Goal: Find contact information: Find contact information

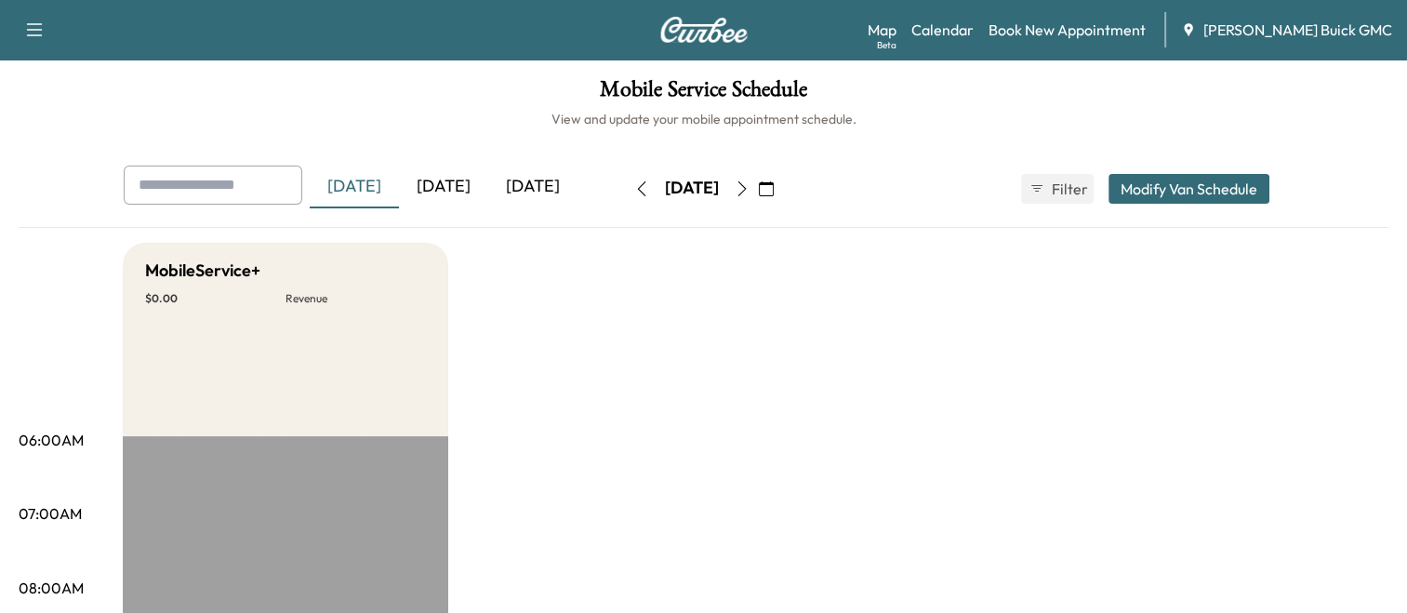
click at [467, 188] on div "[DATE]" at bounding box center [443, 187] width 89 height 43
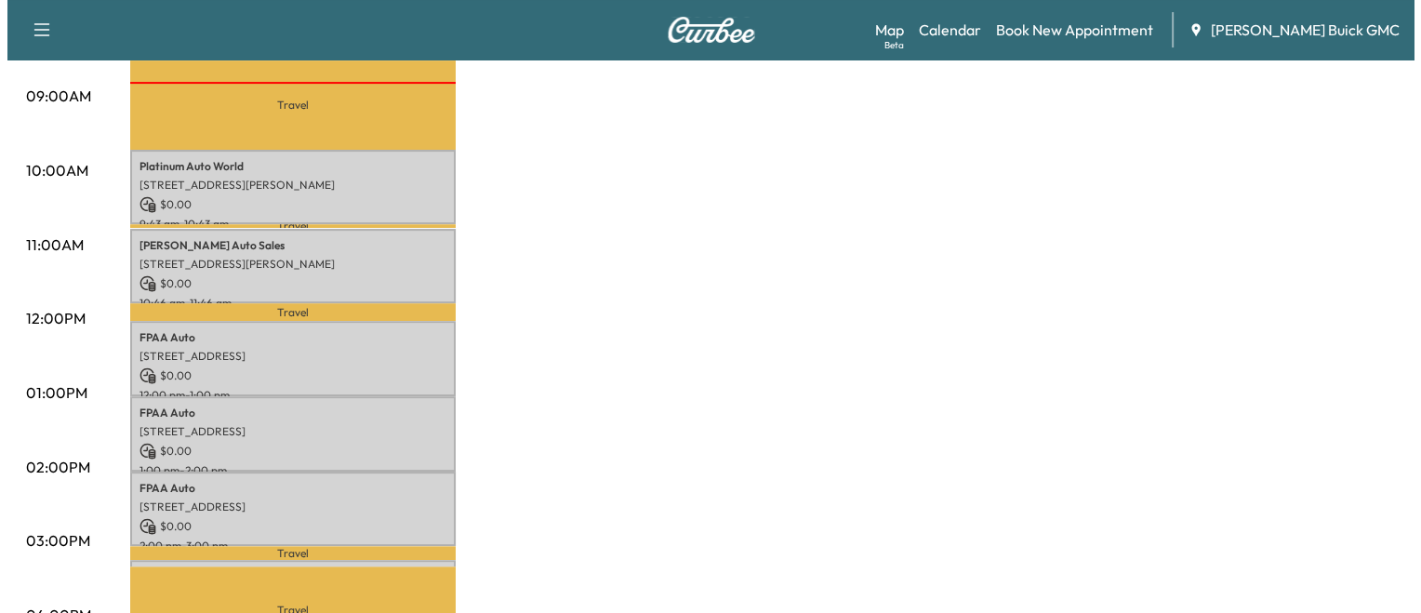
scroll to position [567, 0]
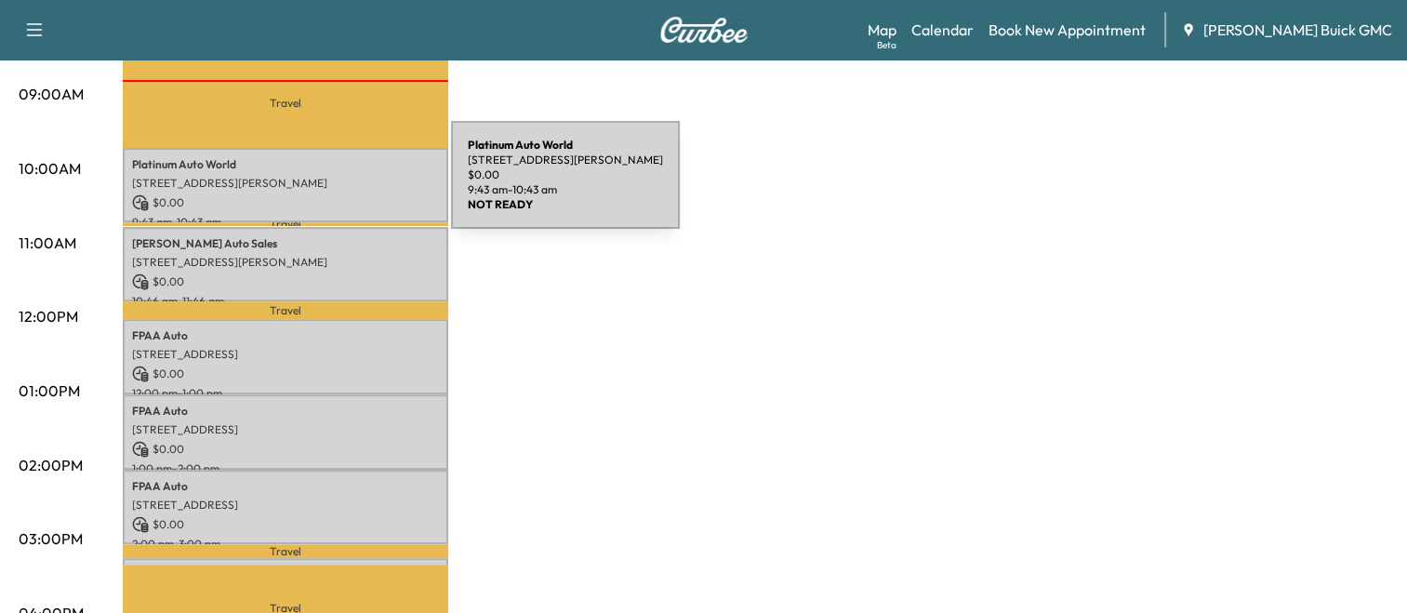
click at [312, 186] on div "Platinum Auto World [STREET_ADDRESS][PERSON_NAME] $ 0.00 9:43 am - 10:43 am" at bounding box center [285, 185] width 325 height 75
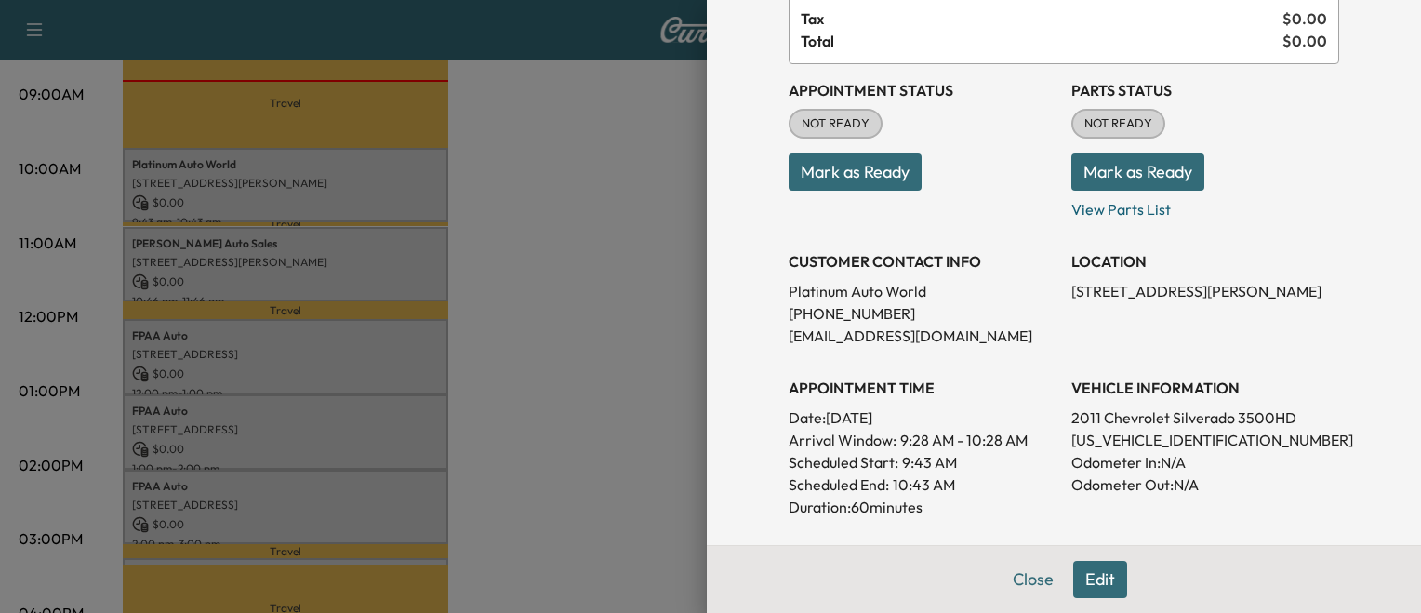
scroll to position [156, 0]
click at [1120, 442] on p "[US_VEHICLE_IDENTIFICATION_NUMBER]" at bounding box center [1205, 438] width 268 height 22
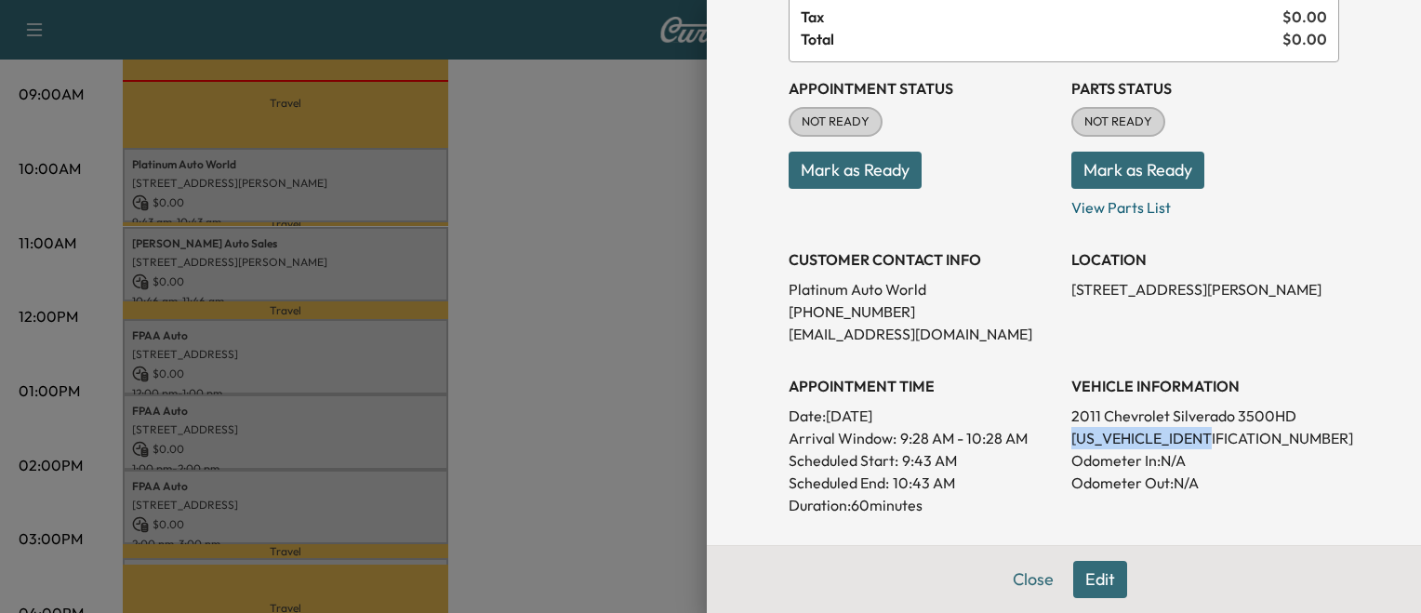
click at [1120, 442] on p "[US_VEHICLE_IDENTIFICATION_NUMBER]" at bounding box center [1205, 438] width 268 height 22
click at [1108, 438] on p "[US_VEHICLE_IDENTIFICATION_NUMBER]" at bounding box center [1205, 438] width 268 height 22
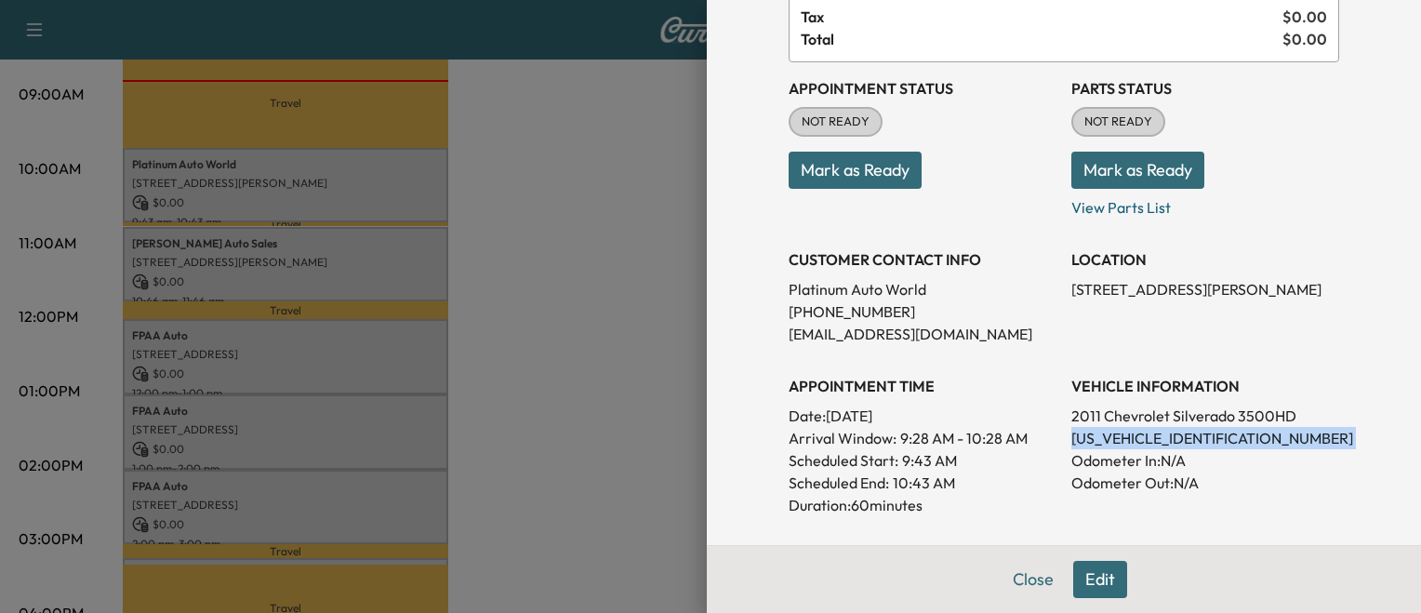
copy p "[US_VEHICLE_IDENTIFICATION_NUMBER]"
click at [533, 417] on div at bounding box center [710, 306] width 1421 height 613
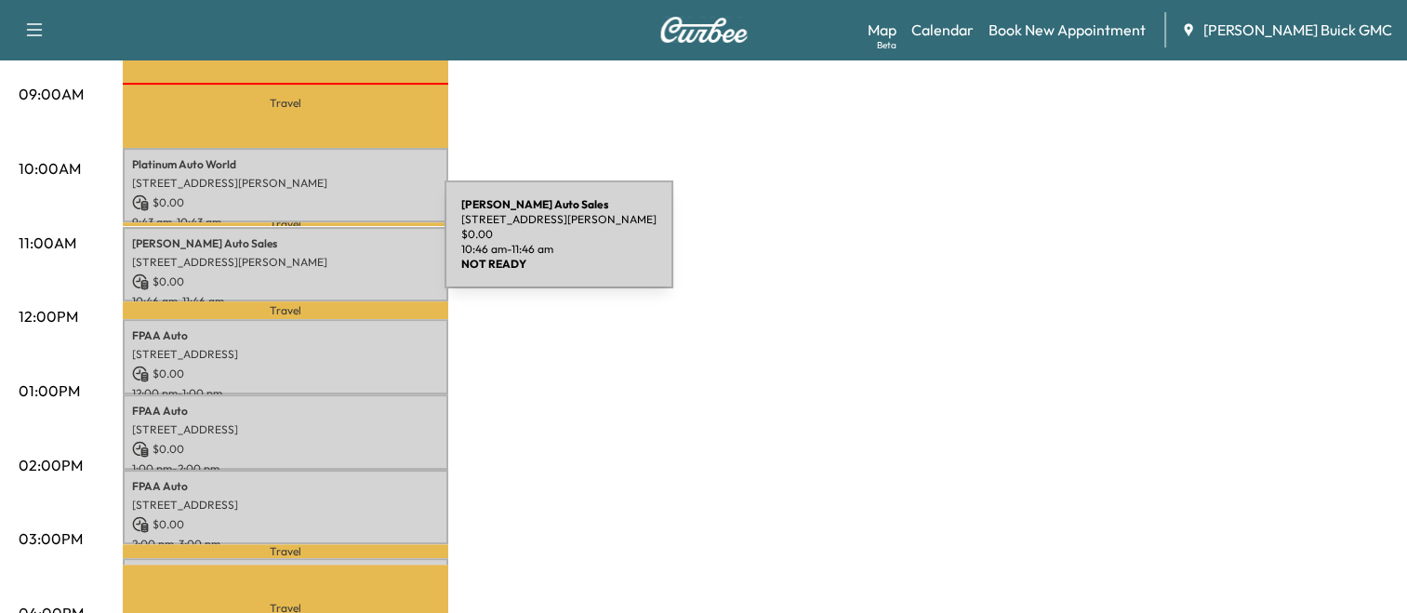
click at [305, 245] on div "Nick Auto Sales [STREET_ADDRESS][PERSON_NAME] $ 0.00 10:46 am - 11:46 am" at bounding box center [285, 264] width 325 height 75
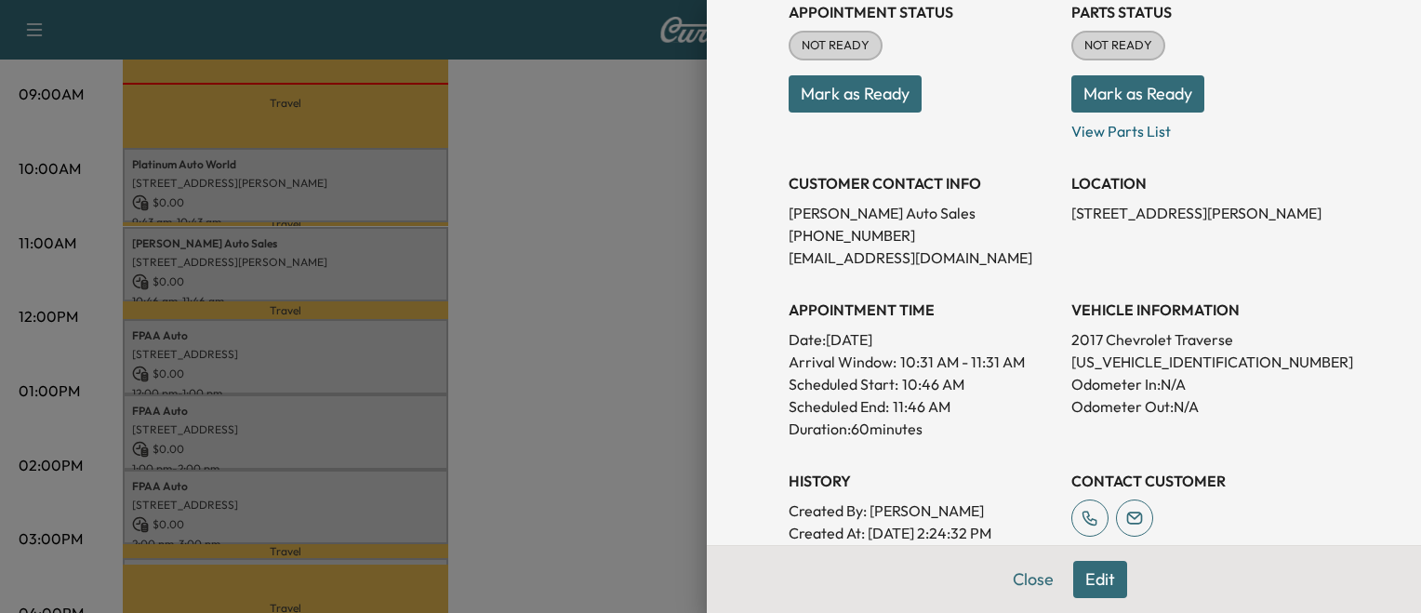
scroll to position [248, 0]
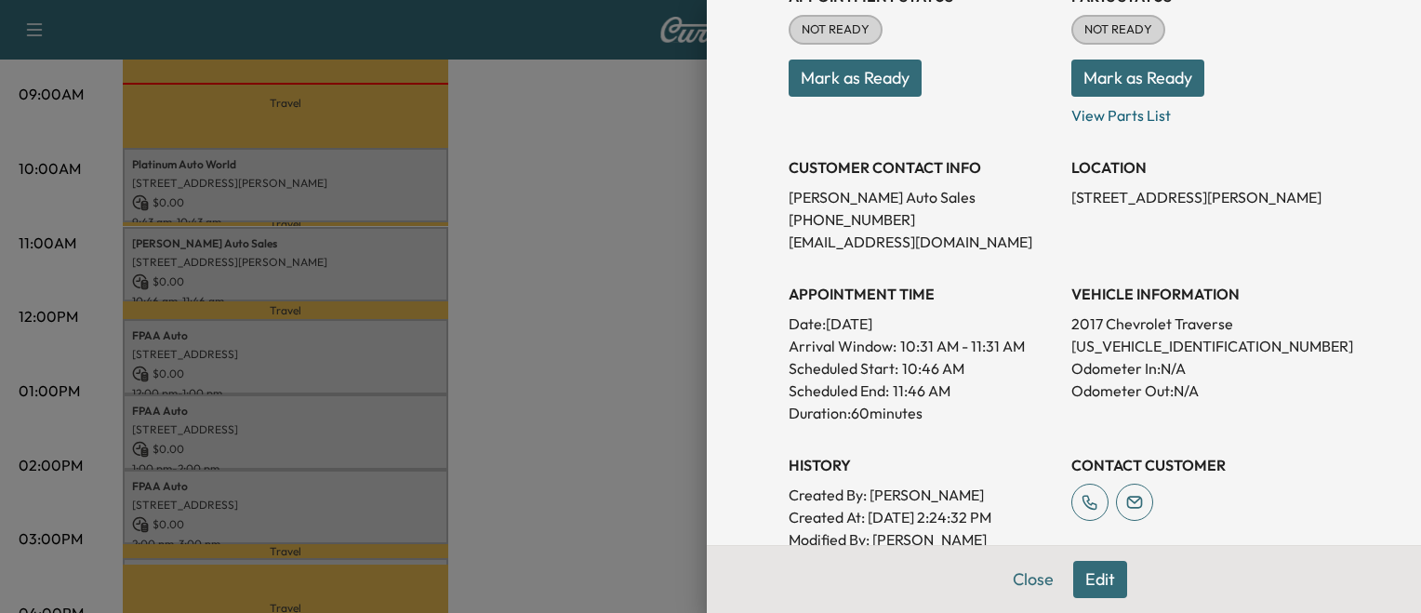
click at [1086, 341] on p "[US_VEHICLE_IDENTIFICATION_NUMBER]" at bounding box center [1205, 346] width 268 height 22
copy p "[US_VEHICLE_IDENTIFICATION_NUMBER]"
click at [410, 260] on div at bounding box center [710, 306] width 1421 height 613
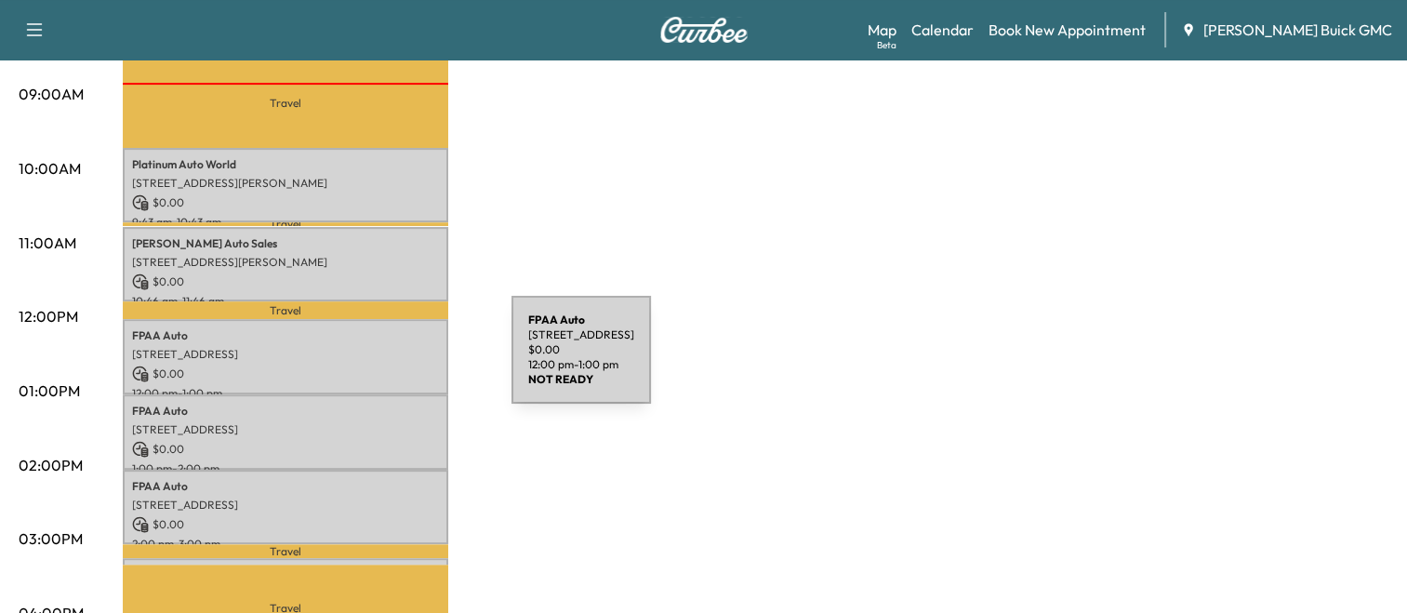
click at [372, 365] on p "$ 0.00" at bounding box center [285, 373] width 307 height 17
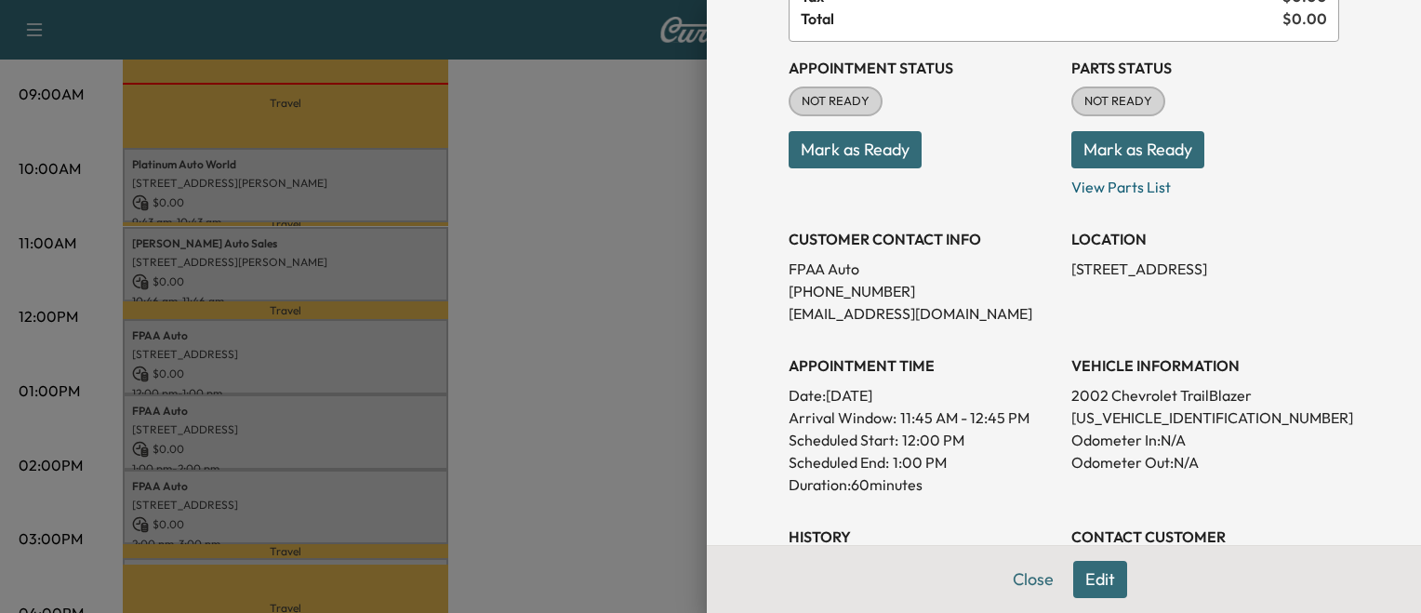
scroll to position [179, 0]
click at [1094, 418] on p "[US_VEHICLE_IDENTIFICATION_NUMBER]" at bounding box center [1205, 415] width 268 height 22
copy p "[US_VEHICLE_IDENTIFICATION_NUMBER]"
click at [387, 360] on div at bounding box center [710, 306] width 1421 height 613
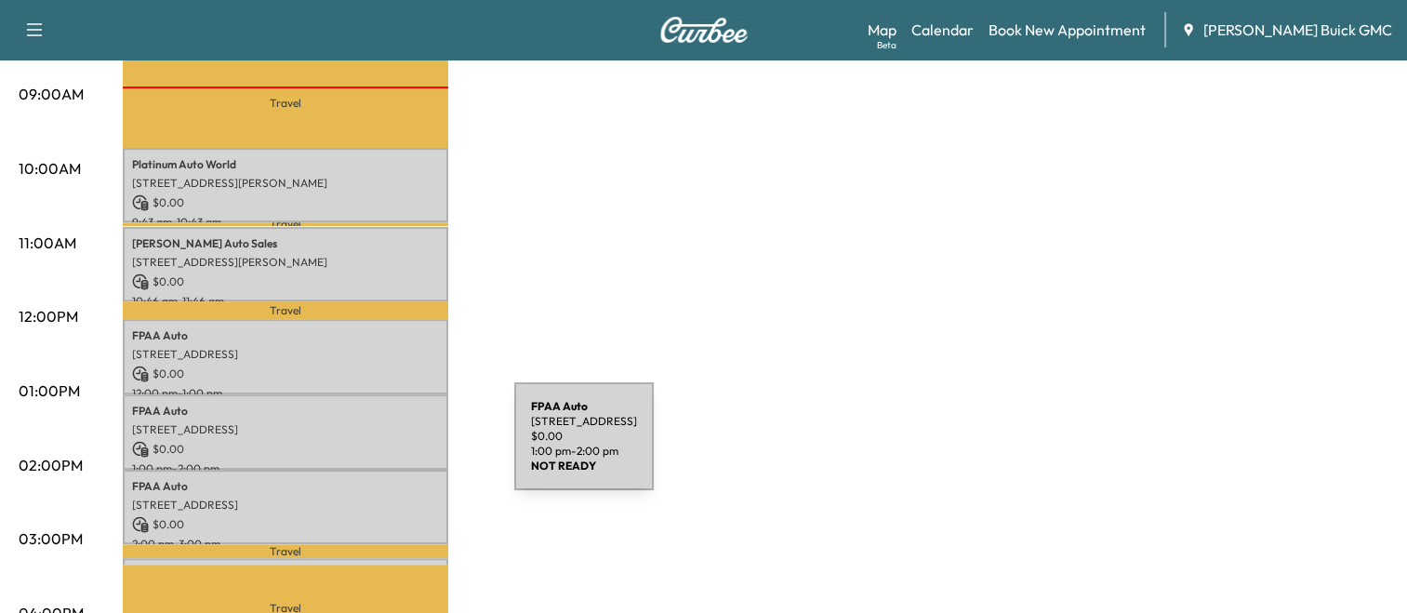
click at [375, 447] on p "$ 0.00" at bounding box center [285, 449] width 307 height 17
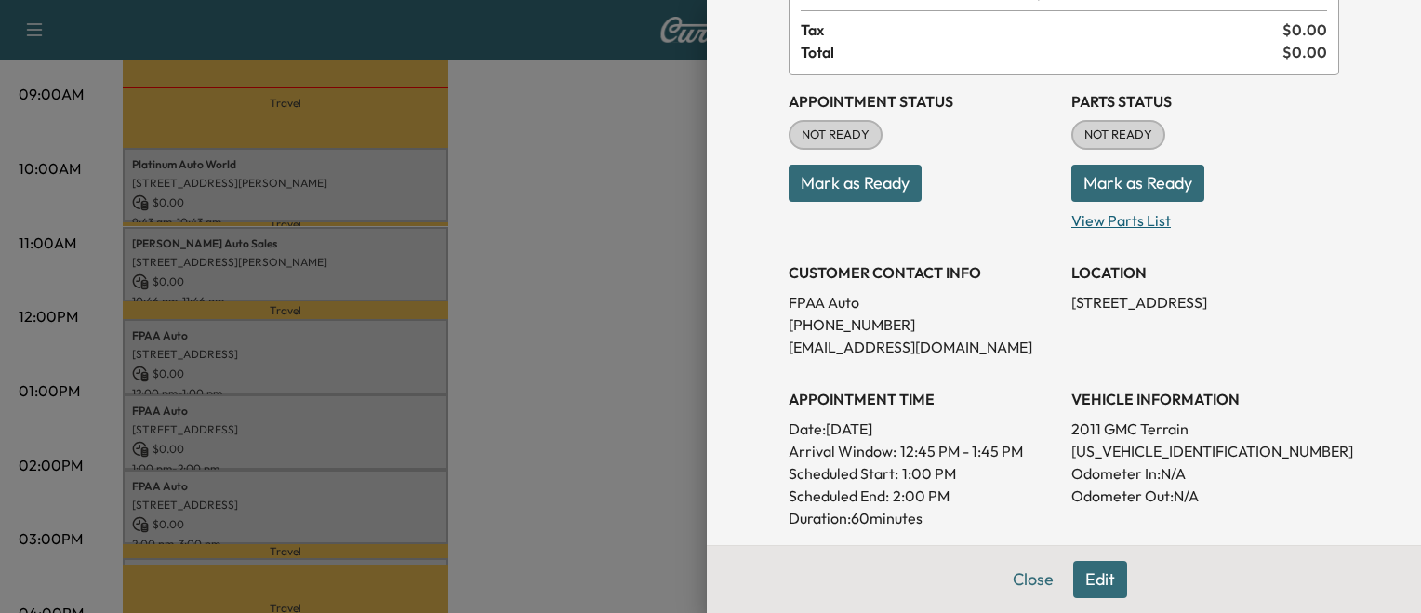
scroll to position [152, 0]
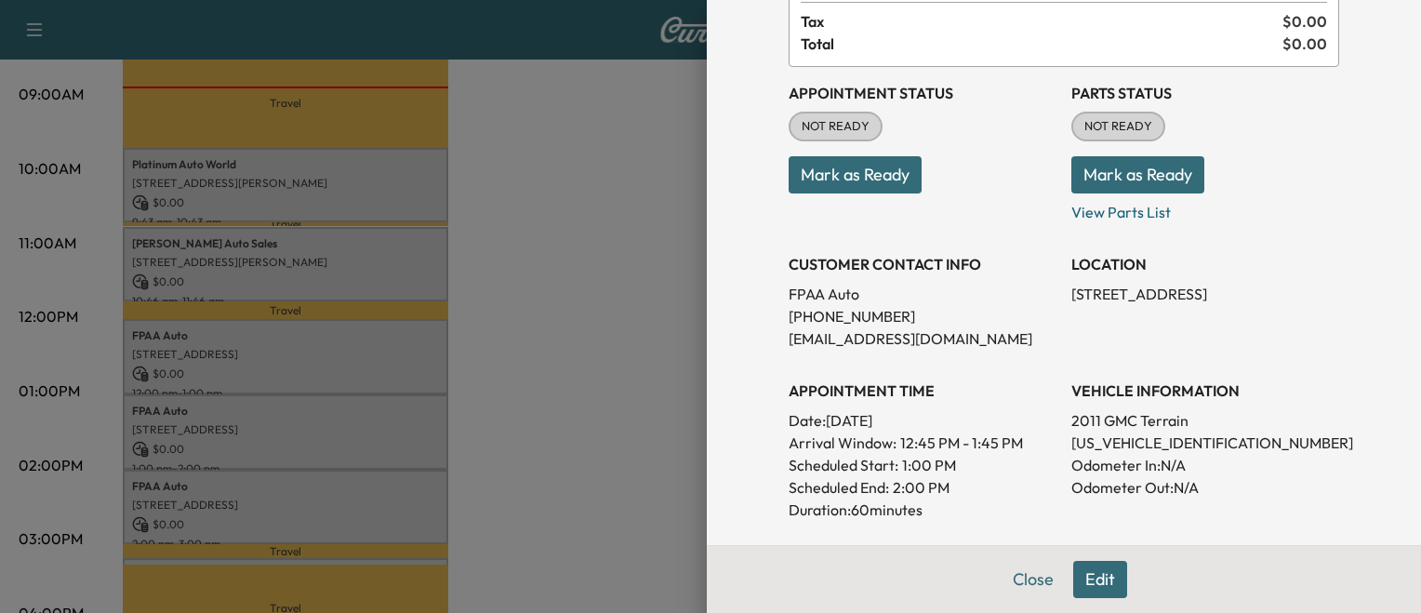
click at [543, 367] on div at bounding box center [710, 306] width 1421 height 613
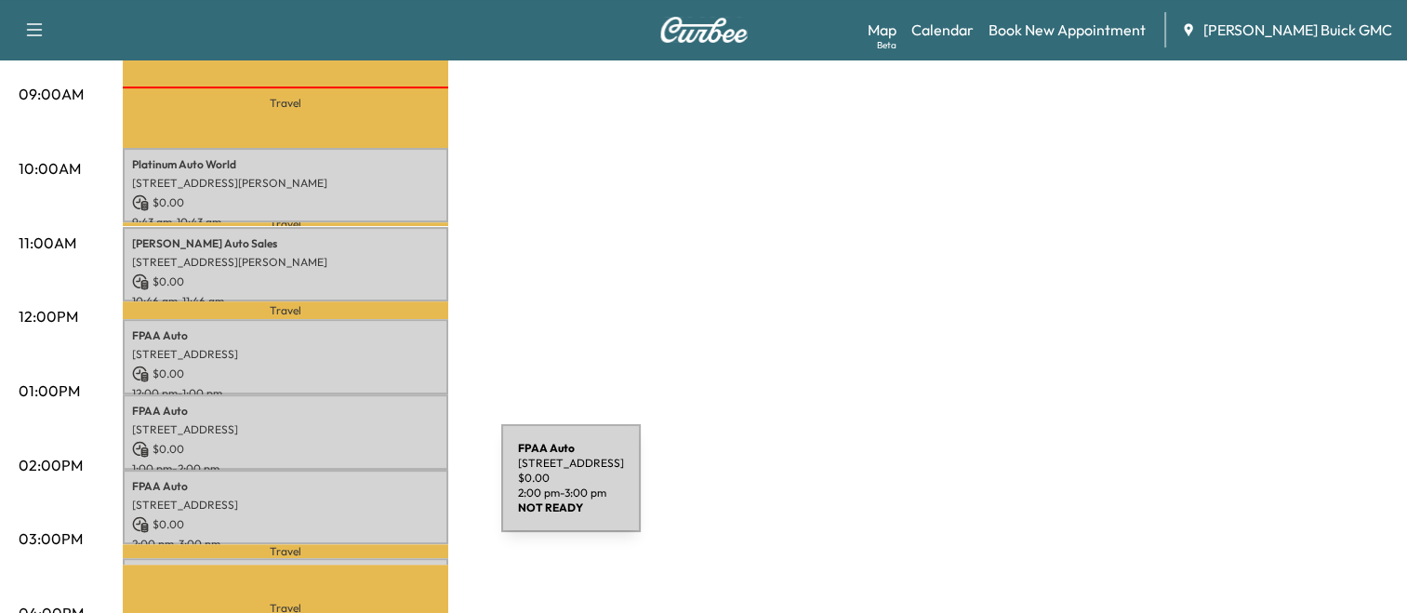
click at [362, 497] on p "[STREET_ADDRESS]" at bounding box center [285, 504] width 307 height 15
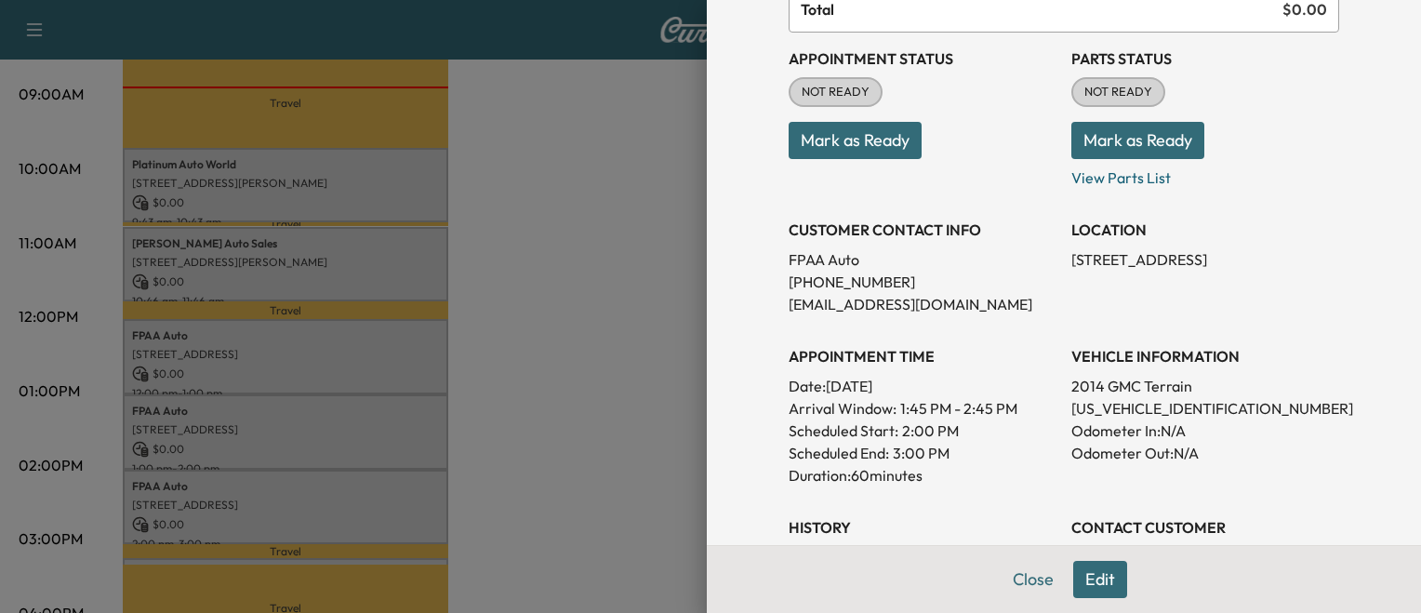
scroll to position [190, 0]
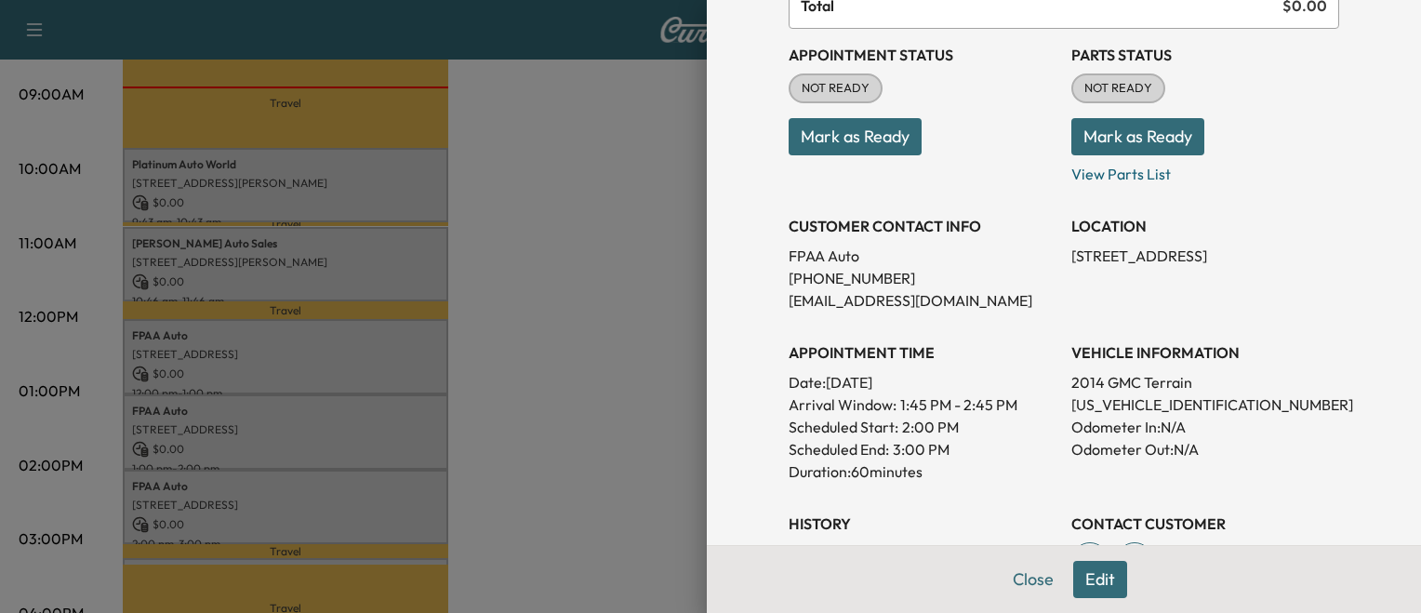
click at [517, 402] on div at bounding box center [710, 306] width 1421 height 613
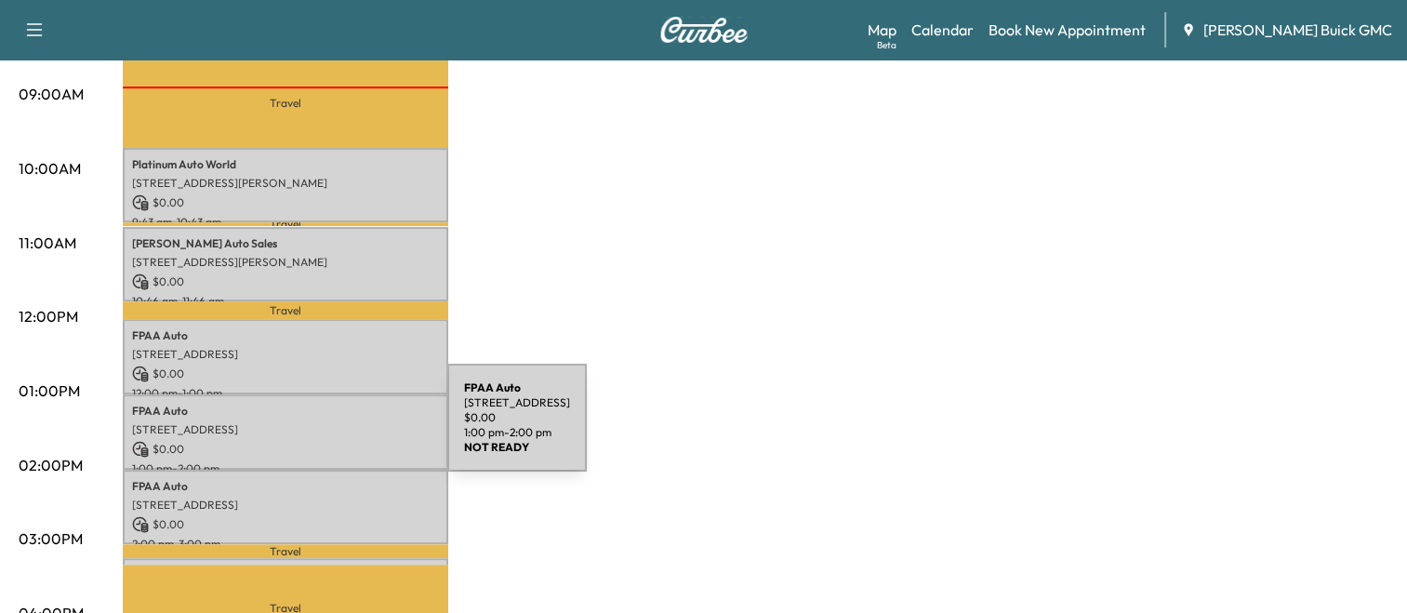
click at [308, 429] on p "[STREET_ADDRESS]" at bounding box center [285, 429] width 307 height 15
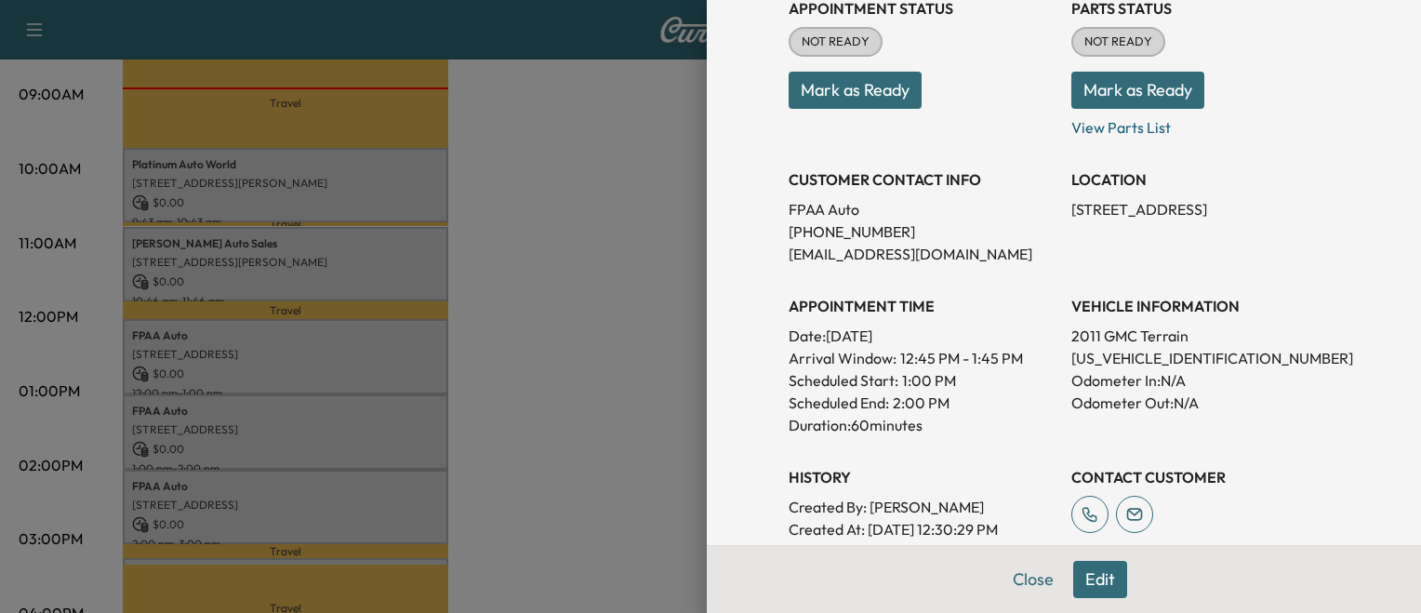
scroll to position [237, 0]
click at [1107, 359] on p "[US_VEHICLE_IDENTIFICATION_NUMBER]" at bounding box center [1205, 357] width 268 height 22
copy p "[US_VEHICLE_IDENTIFICATION_NUMBER]"
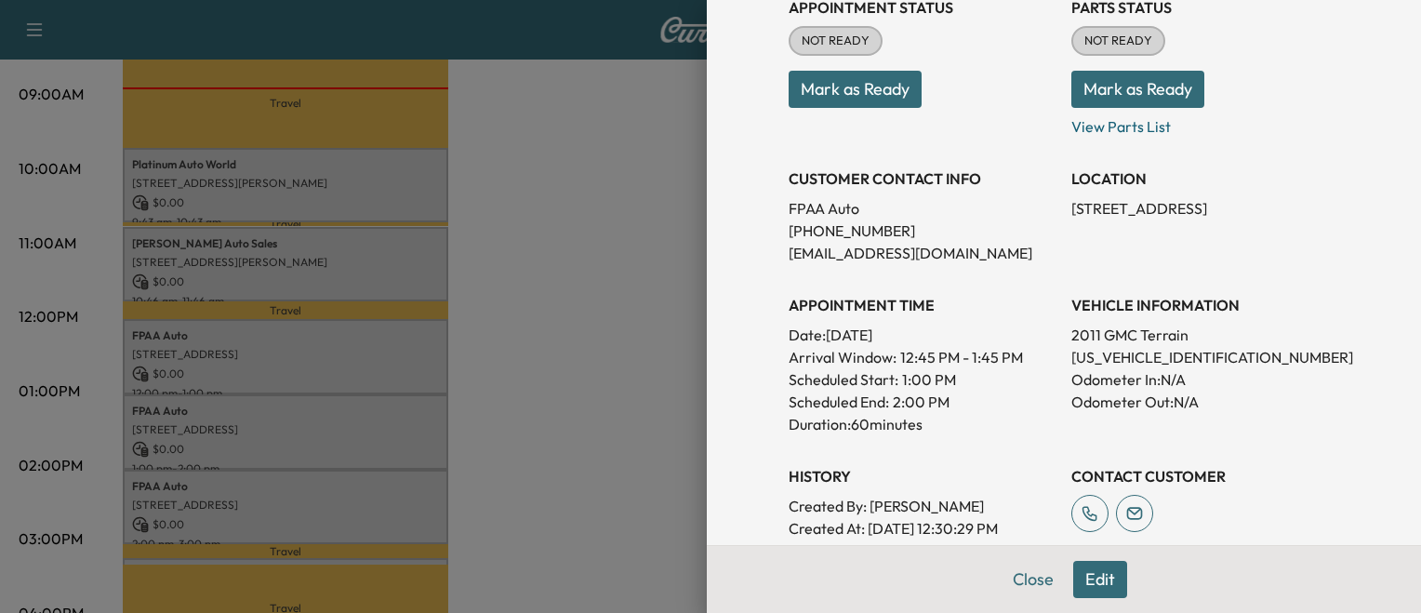
click at [524, 322] on div at bounding box center [710, 306] width 1421 height 613
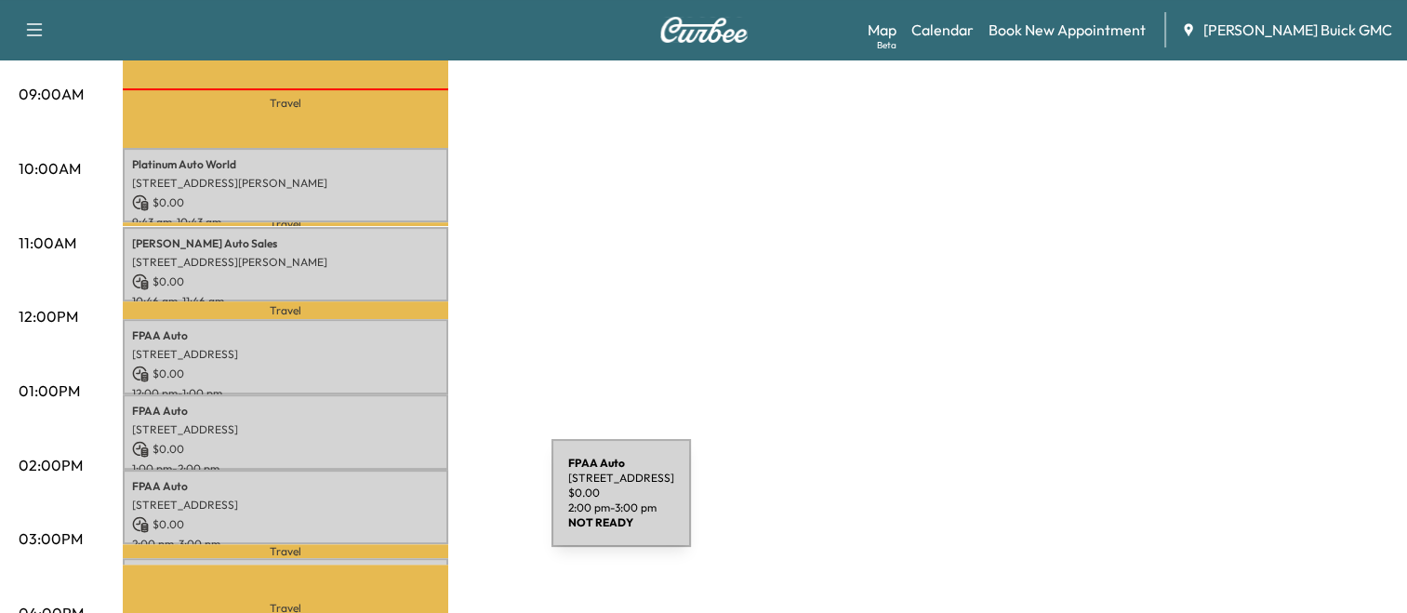
click at [412, 504] on div "FPAA Auto [STREET_ADDRESS] $ 0.00 2:00 pm - 3:00 pm" at bounding box center [285, 507] width 325 height 75
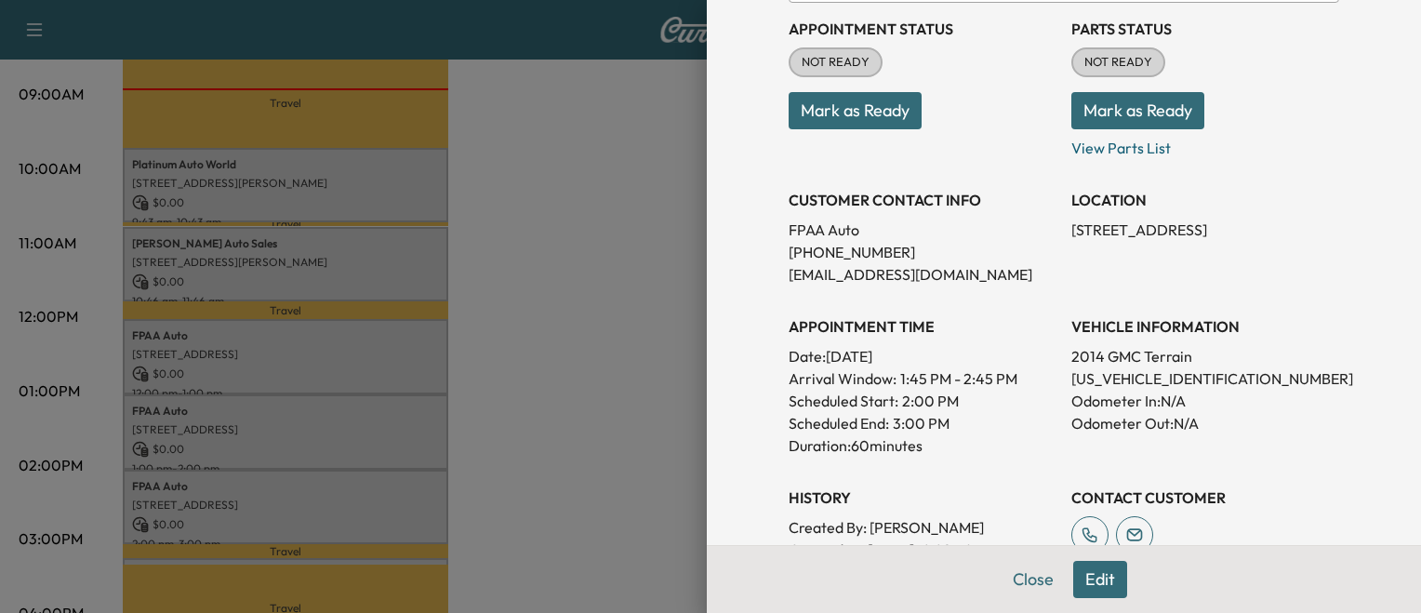
scroll to position [216, 0]
click at [1160, 367] on p "[US_VEHICLE_IDENTIFICATION_NUMBER]" at bounding box center [1205, 378] width 268 height 22
copy p "[US_VEHICLE_IDENTIFICATION_NUMBER]"
click at [469, 261] on div at bounding box center [710, 306] width 1421 height 613
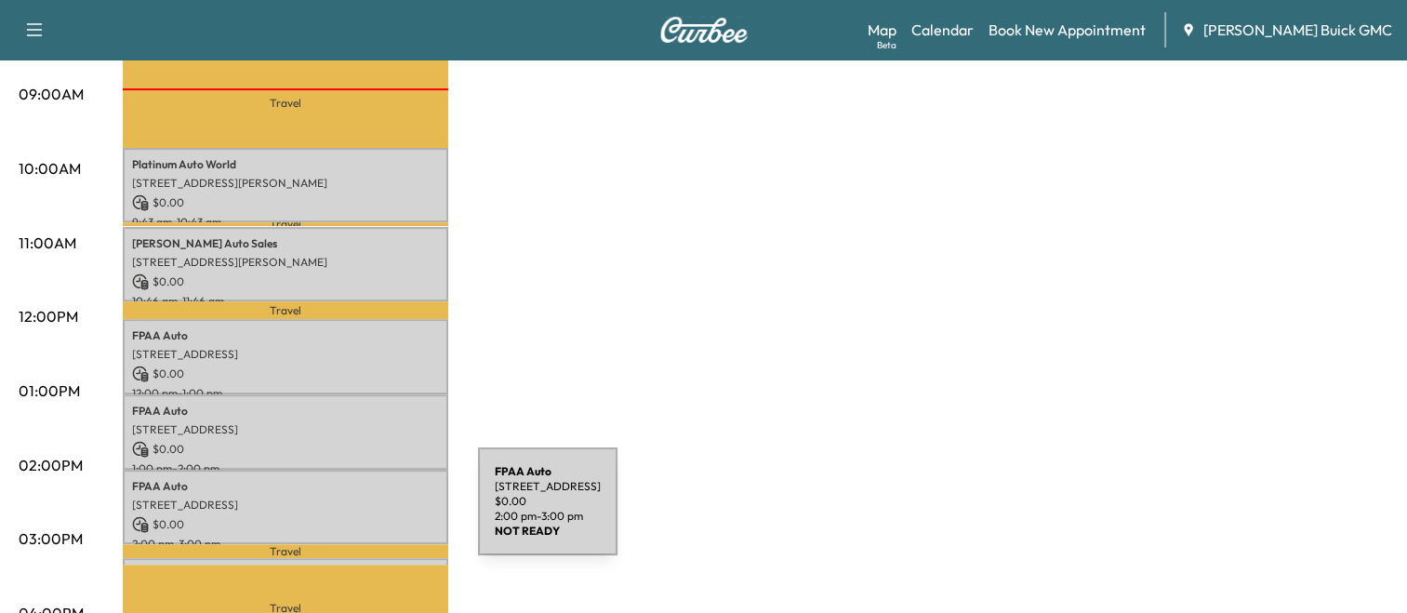
click at [338, 516] on p "$ 0.00" at bounding box center [285, 524] width 307 height 17
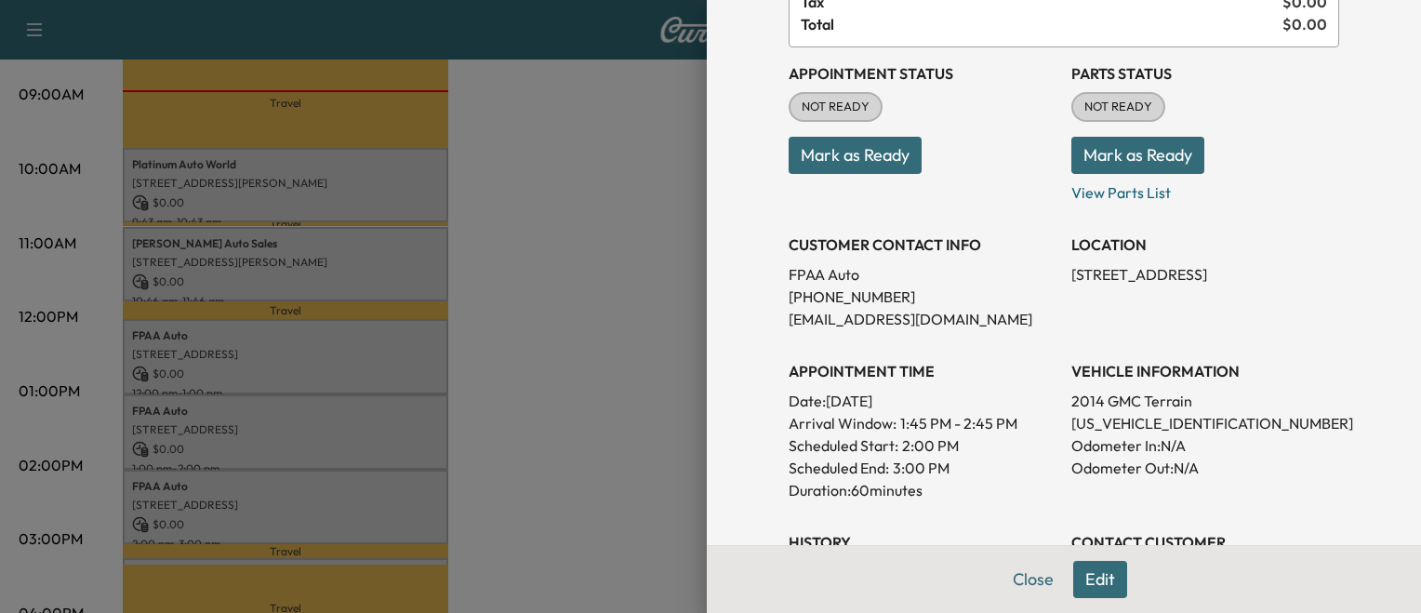
scroll to position [173, 0]
click at [644, 494] on div at bounding box center [710, 306] width 1421 height 613
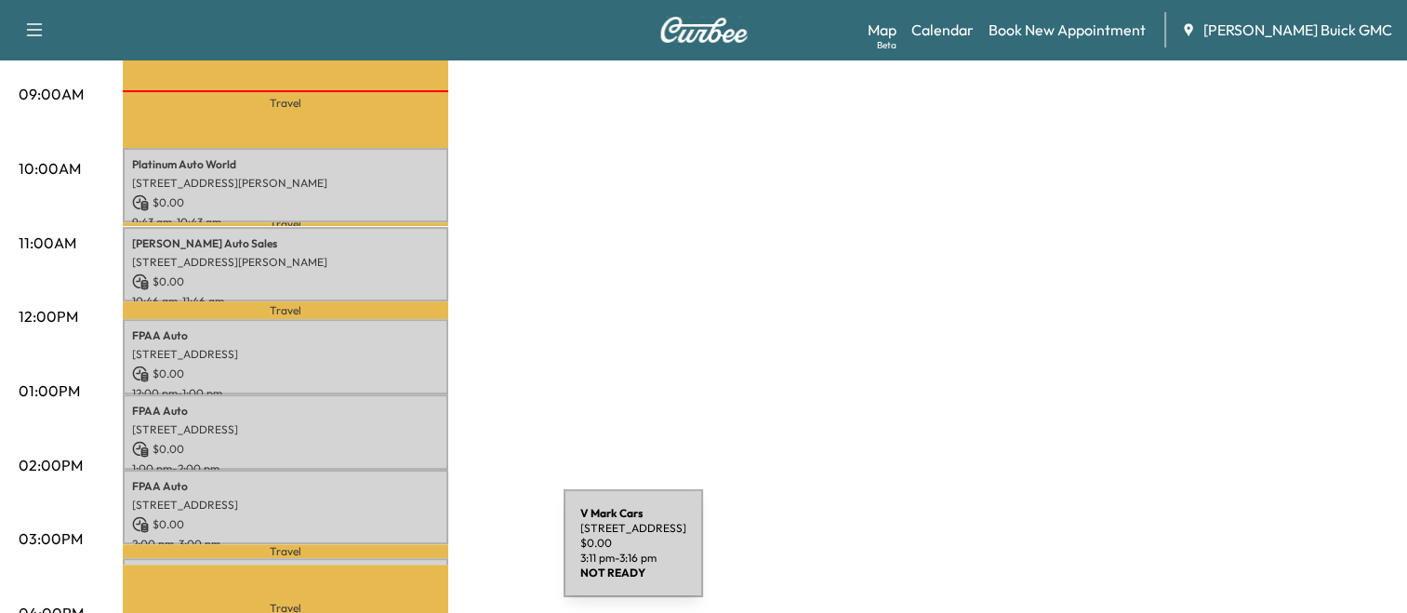
click at [424, 558] on div "V Mark Cars [STREET_ADDRESS] $ 0.00 3:11 pm - 3:16 pm" at bounding box center [285, 567] width 325 height 19
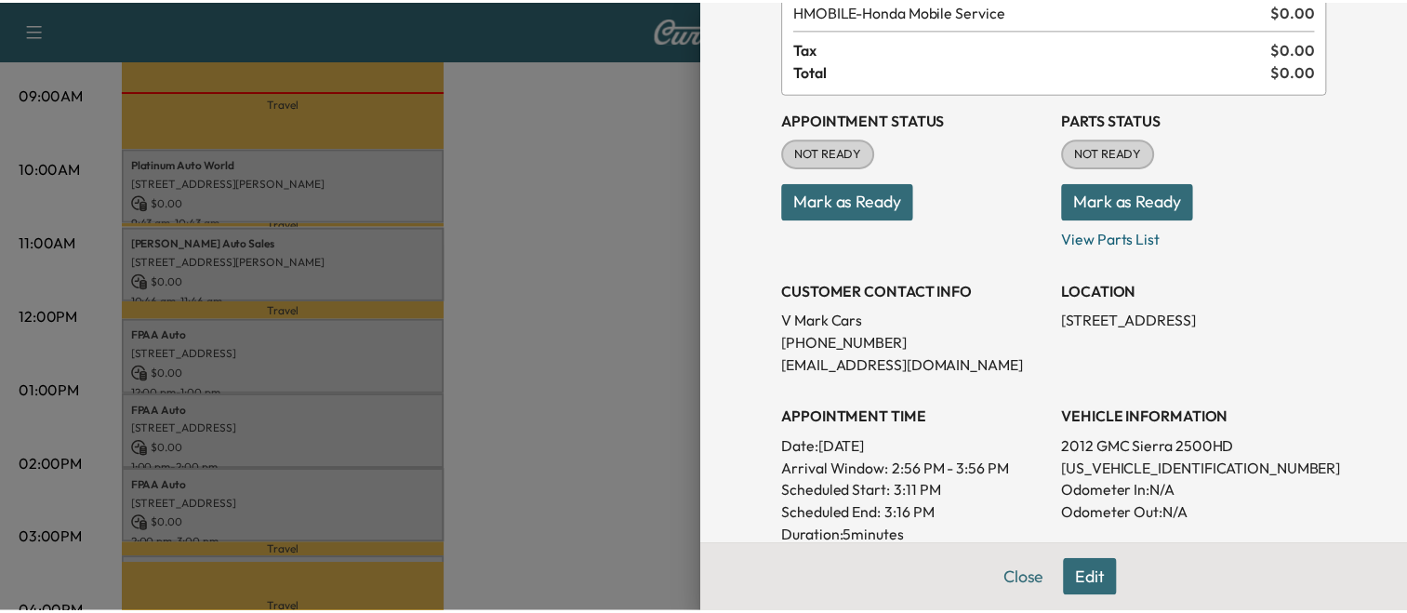
scroll to position [126, 0]
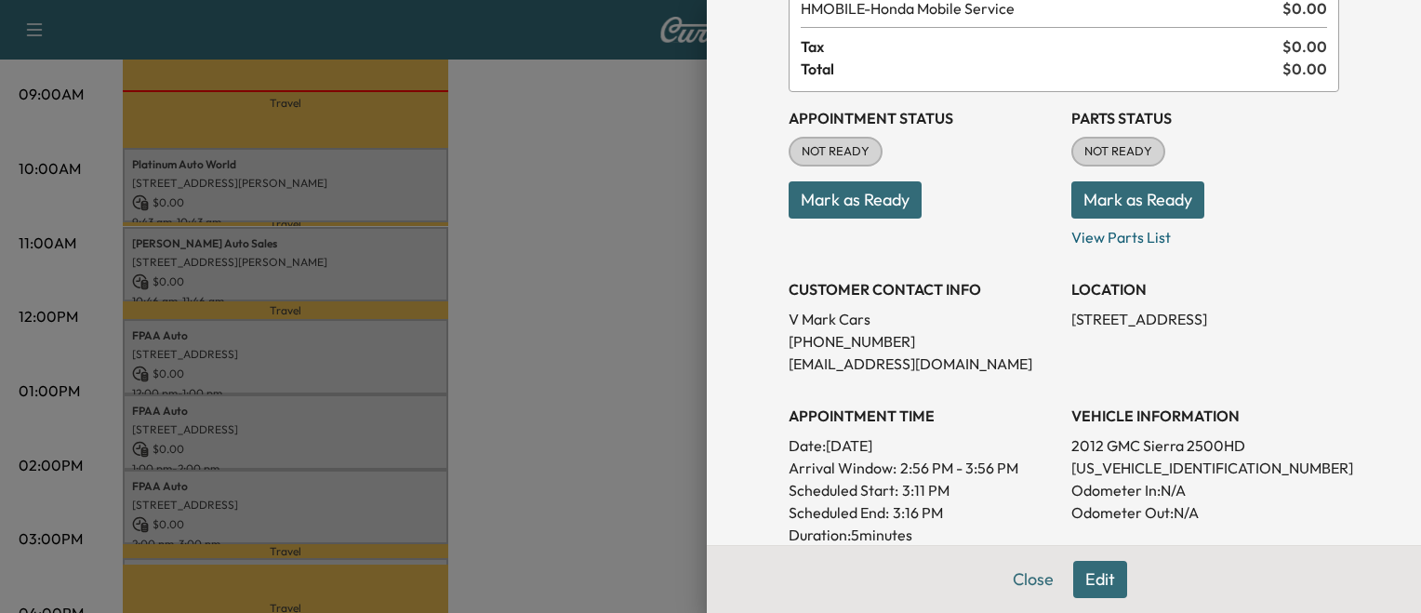
click at [1088, 461] on p "[US_VEHICLE_IDENTIFICATION_NUMBER]" at bounding box center [1205, 468] width 268 height 22
copy p "[US_VEHICLE_IDENTIFICATION_NUMBER]"
click at [611, 438] on div at bounding box center [710, 306] width 1421 height 613
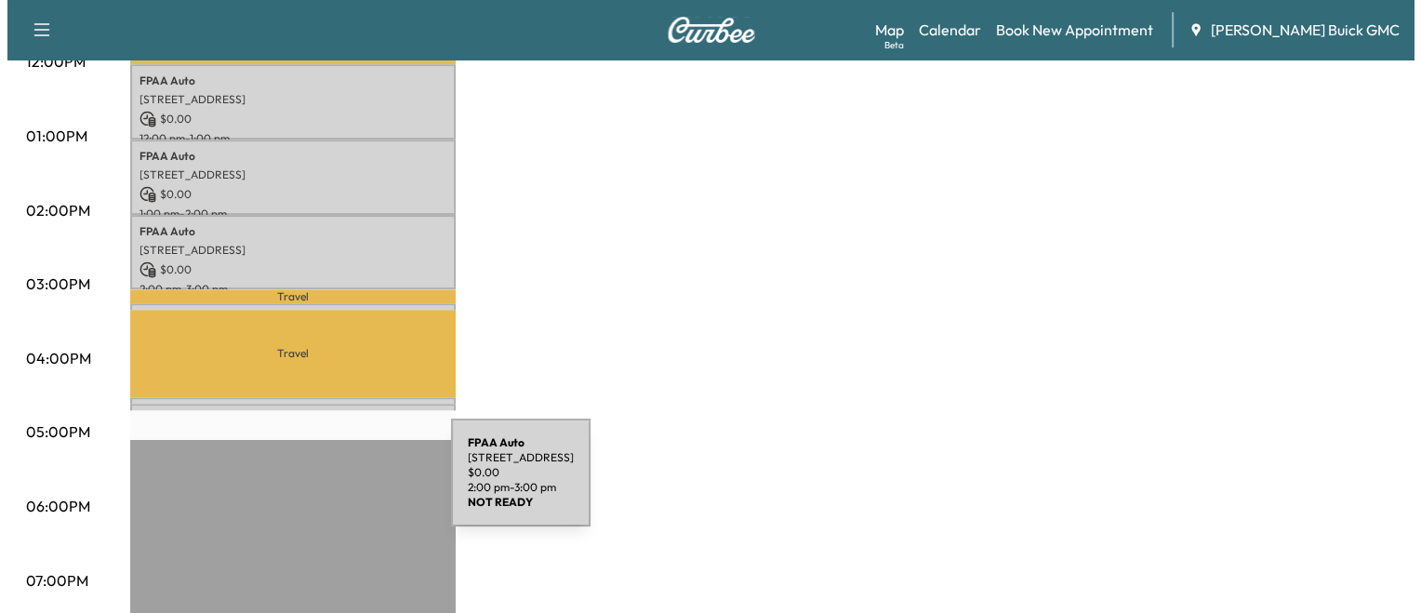
scroll to position [833, 0]
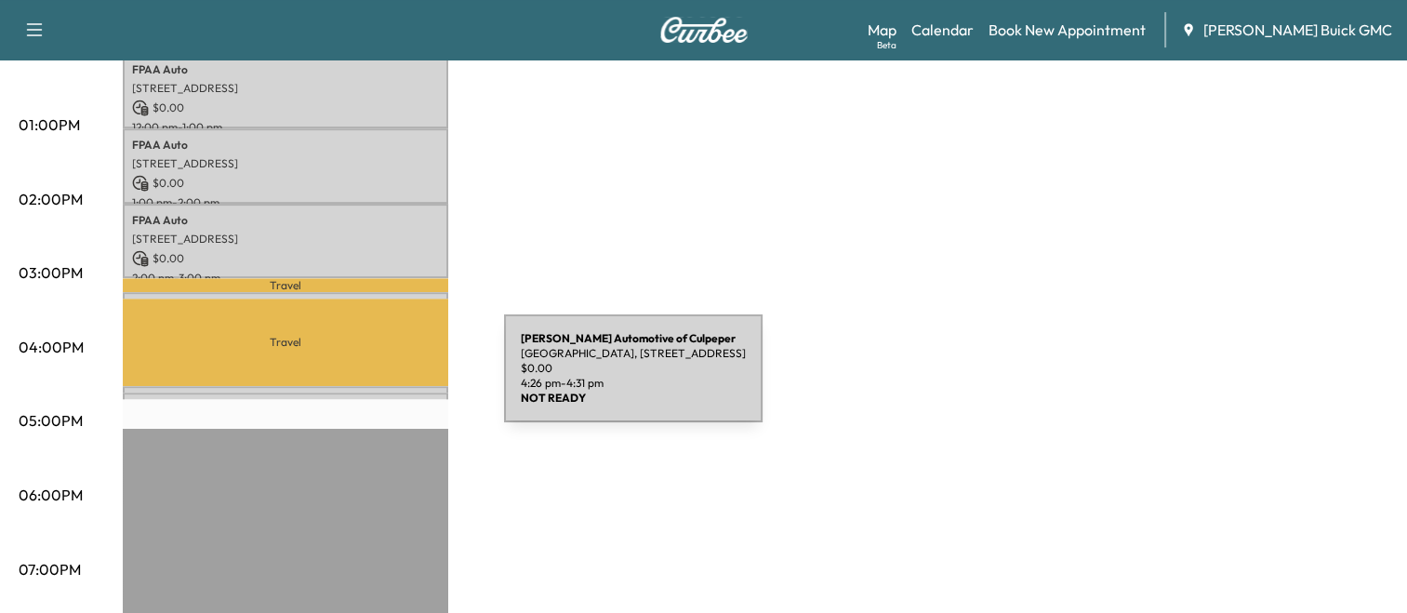
click at [365, 386] on div "[PERSON_NAME] Automotive of [GEOGRAPHIC_DATA], [STREET_ADDRESS] $ 0.00 4:26 pm …" at bounding box center [285, 395] width 325 height 19
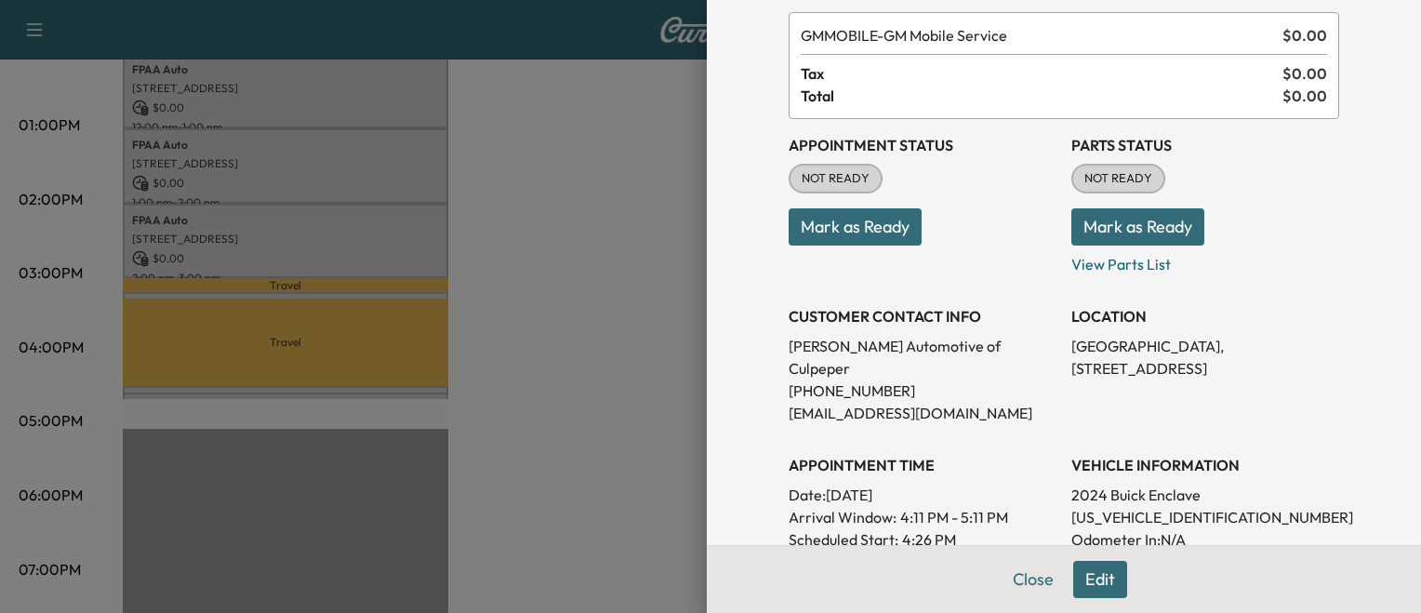
scroll to position [100, 0]
click at [1080, 505] on p "[US_VEHICLE_IDENTIFICATION_NUMBER]" at bounding box center [1205, 516] width 268 height 22
copy p "[US_VEHICLE_IDENTIFICATION_NUMBER]"
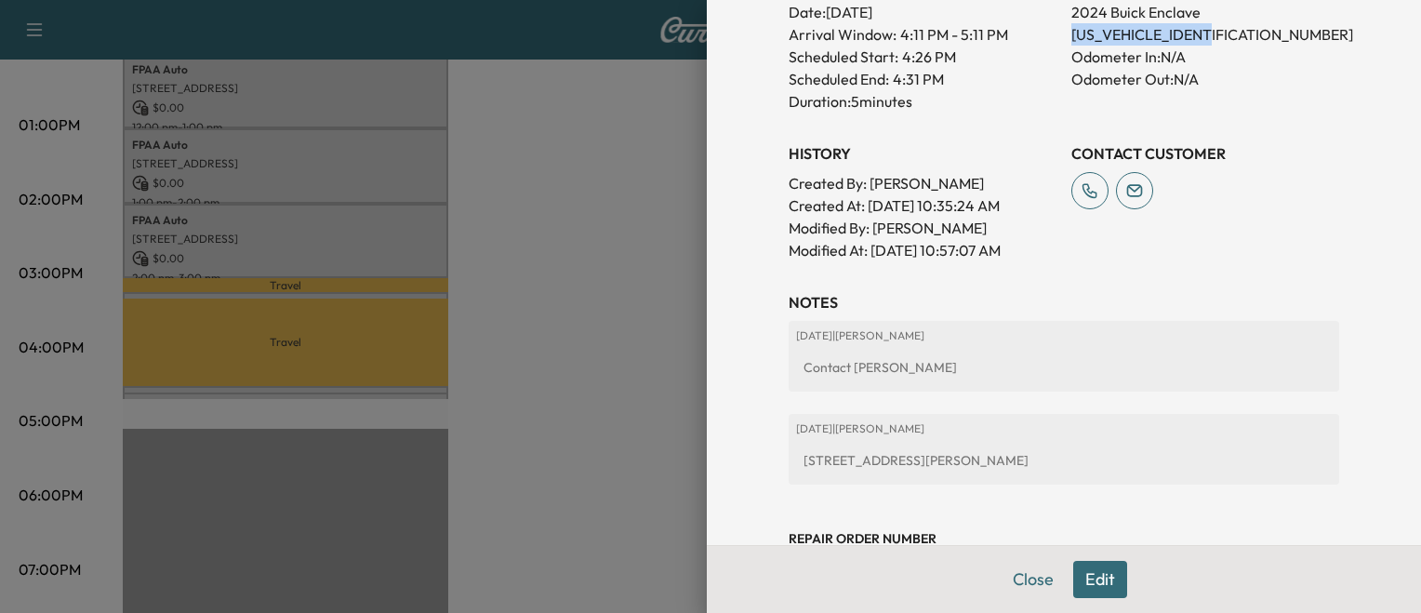
scroll to position [582, 0]
drag, startPoint x: 420, startPoint y: 395, endPoint x: 429, endPoint y: 384, distance: 13.9
click at [429, 384] on div at bounding box center [710, 306] width 1421 height 613
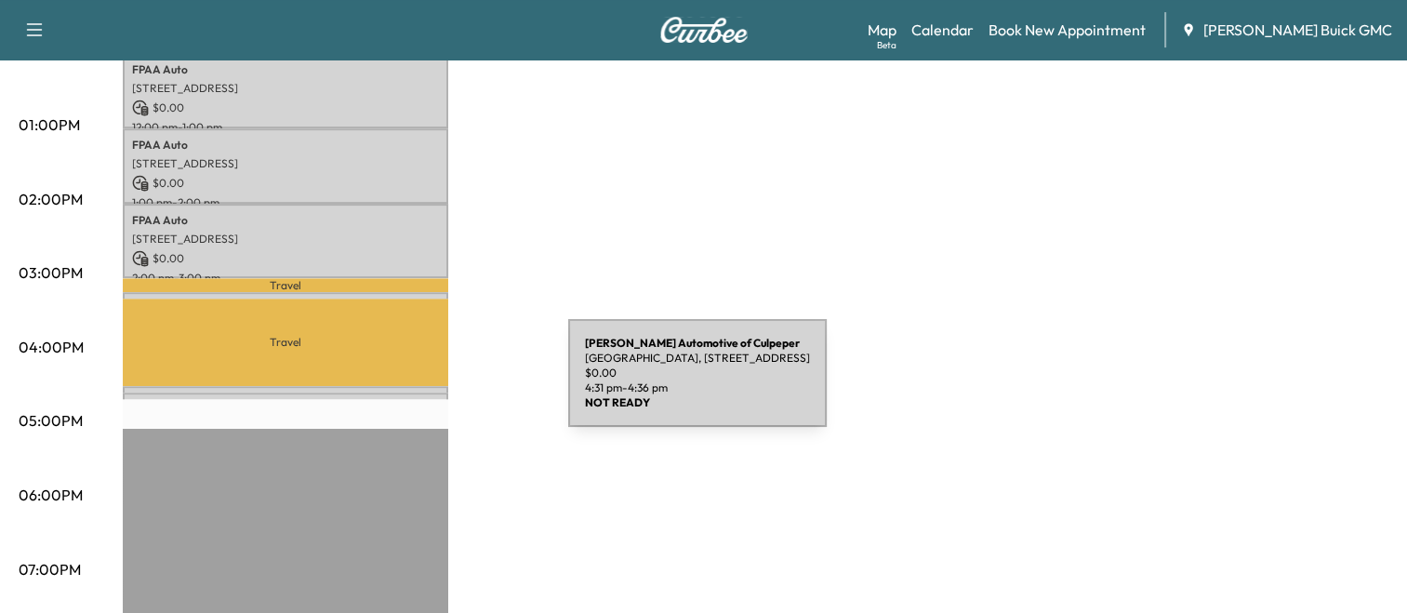
click at [429, 392] on div "[PERSON_NAME] Automotive of [GEOGRAPHIC_DATA], [STREET_ADDRESS] $ 0.00 4:31 pm …" at bounding box center [285, 401] width 325 height 19
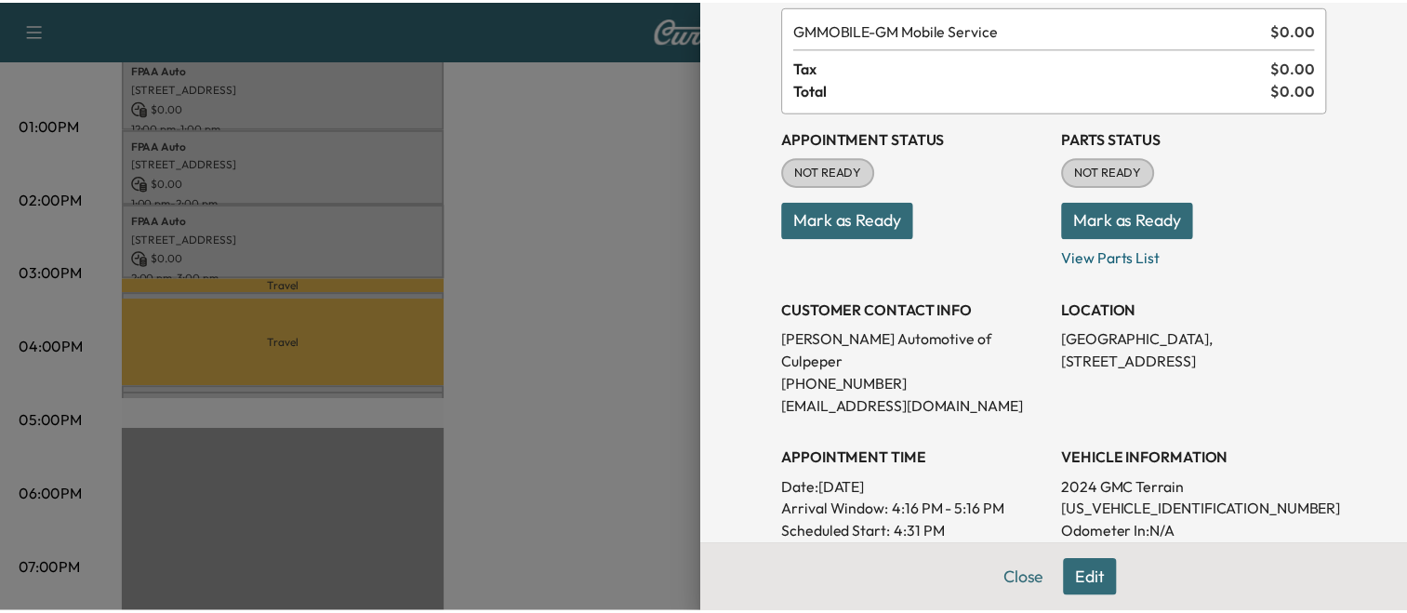
scroll to position [107, 0]
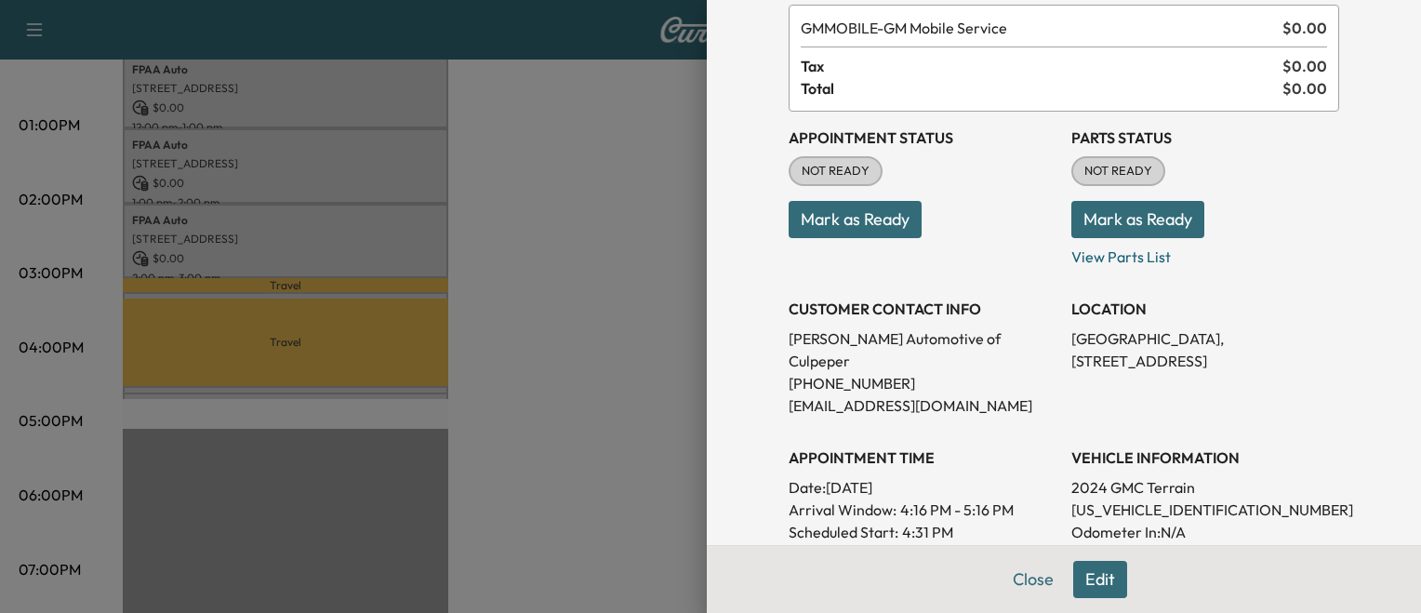
click at [1123, 498] on p "[US_VEHICLE_IDENTIFICATION_NUMBER]" at bounding box center [1205, 509] width 268 height 22
copy p "[US_VEHICLE_IDENTIFICATION_NUMBER]"
click at [350, 281] on div at bounding box center [710, 306] width 1421 height 613
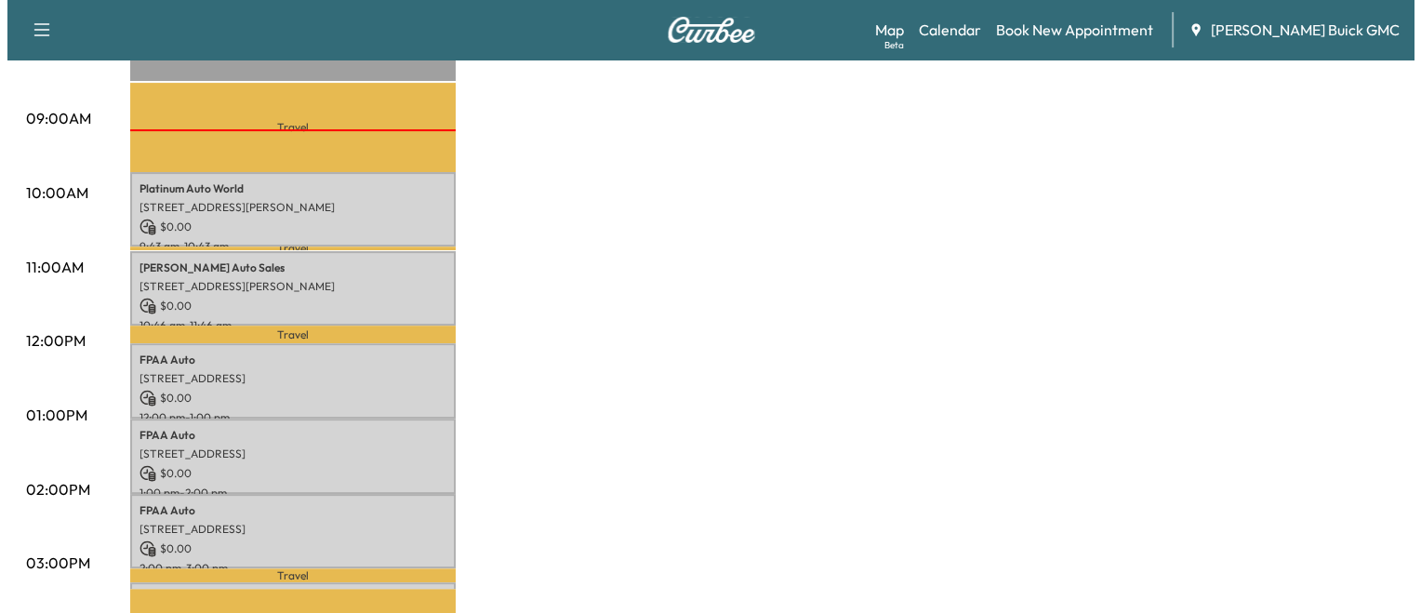
scroll to position [542, 0]
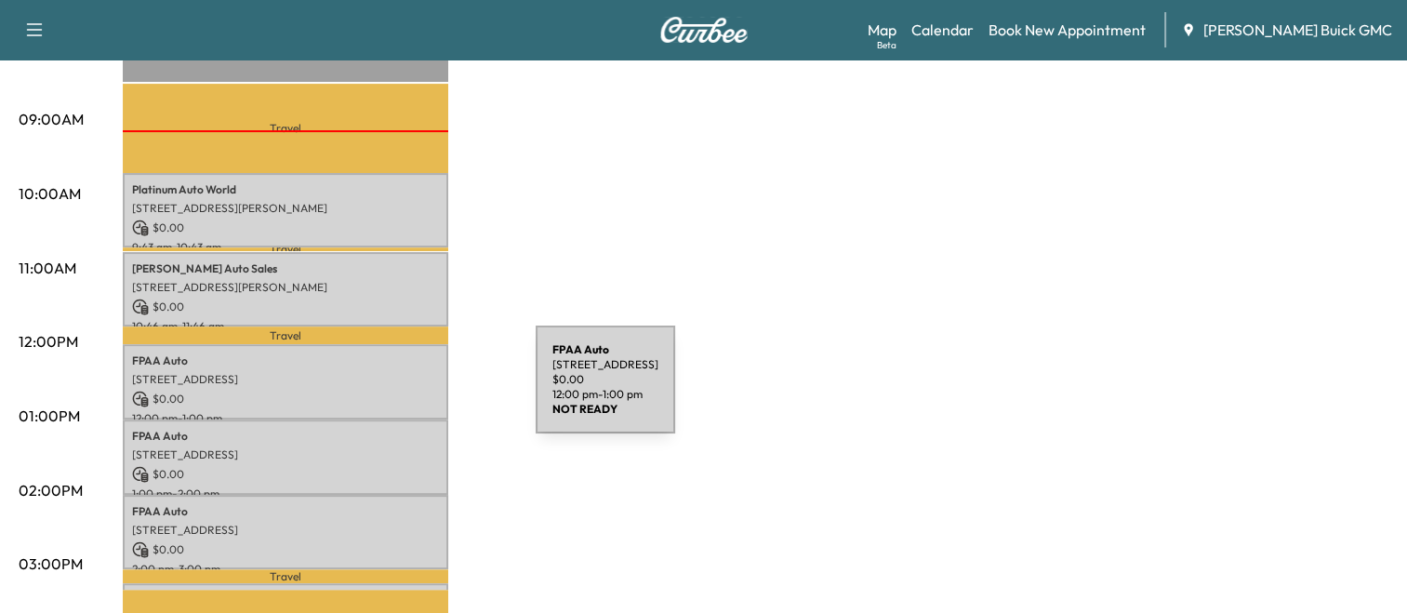
click at [396, 391] on p "$ 0.00" at bounding box center [285, 399] width 307 height 17
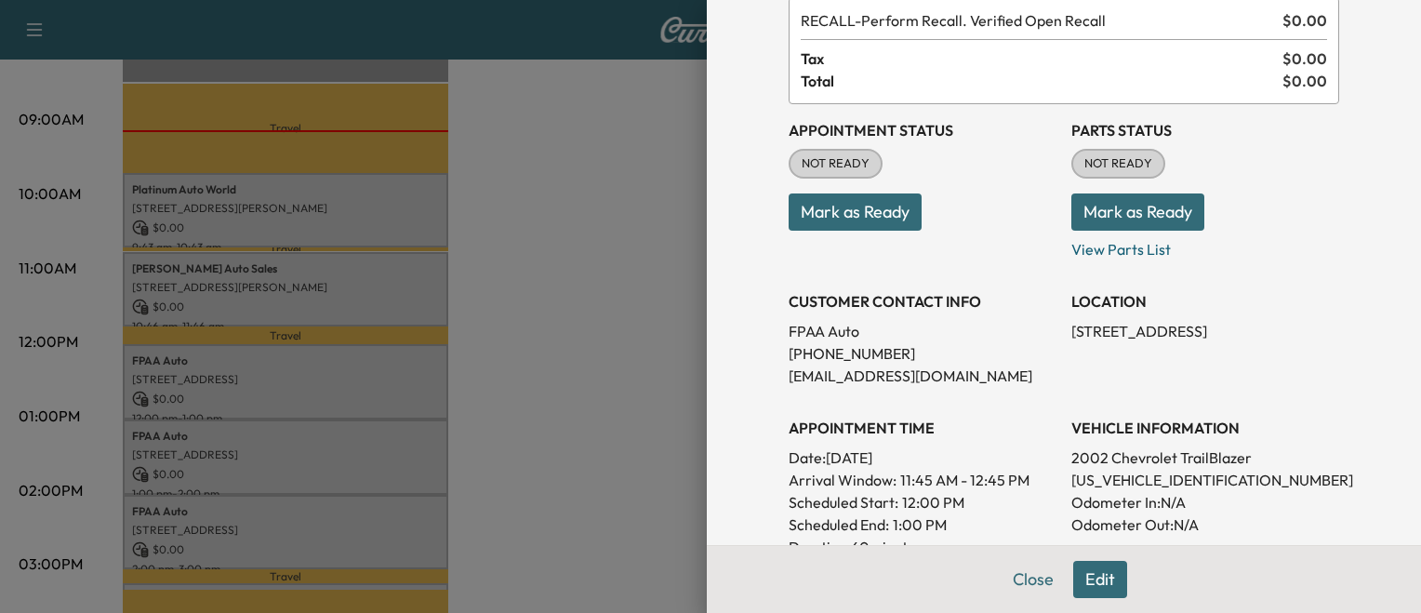
scroll to position [115, 0]
click at [1105, 484] on p "[US_VEHICLE_IDENTIFICATION_NUMBER]" at bounding box center [1205, 479] width 268 height 22
copy p "[US_VEHICLE_IDENTIFICATION_NUMBER]"
click at [502, 316] on div at bounding box center [710, 306] width 1421 height 613
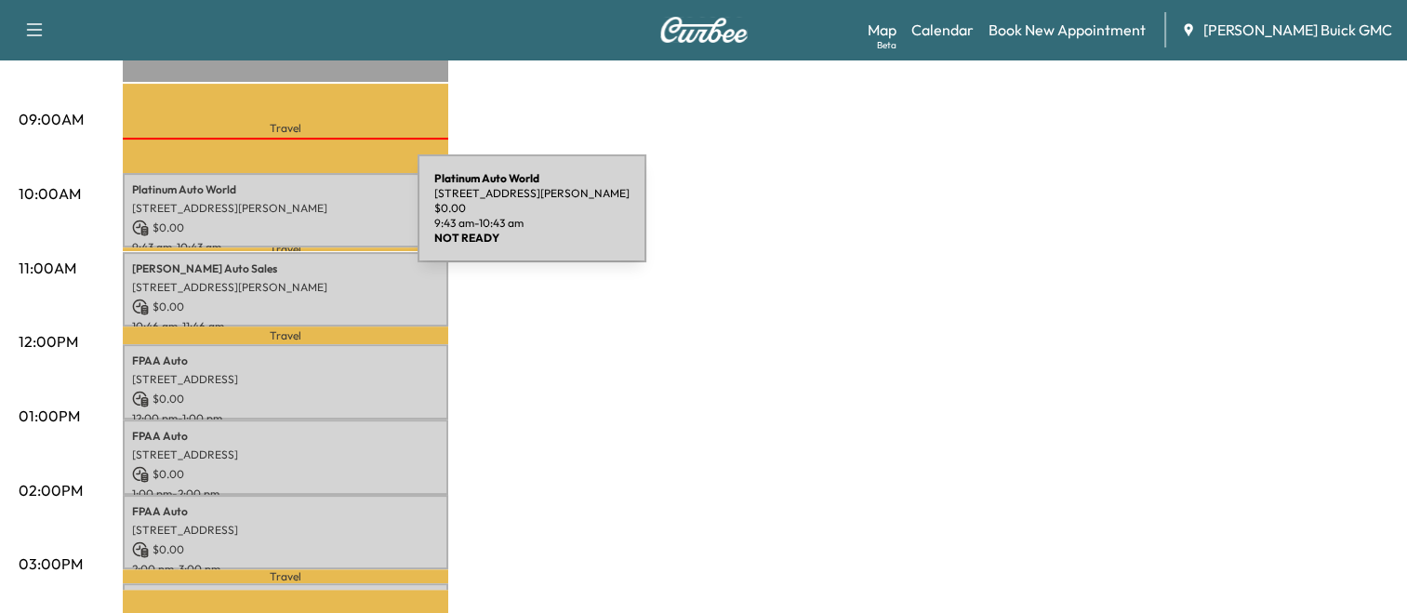
click at [278, 219] on p "$ 0.00" at bounding box center [285, 227] width 307 height 17
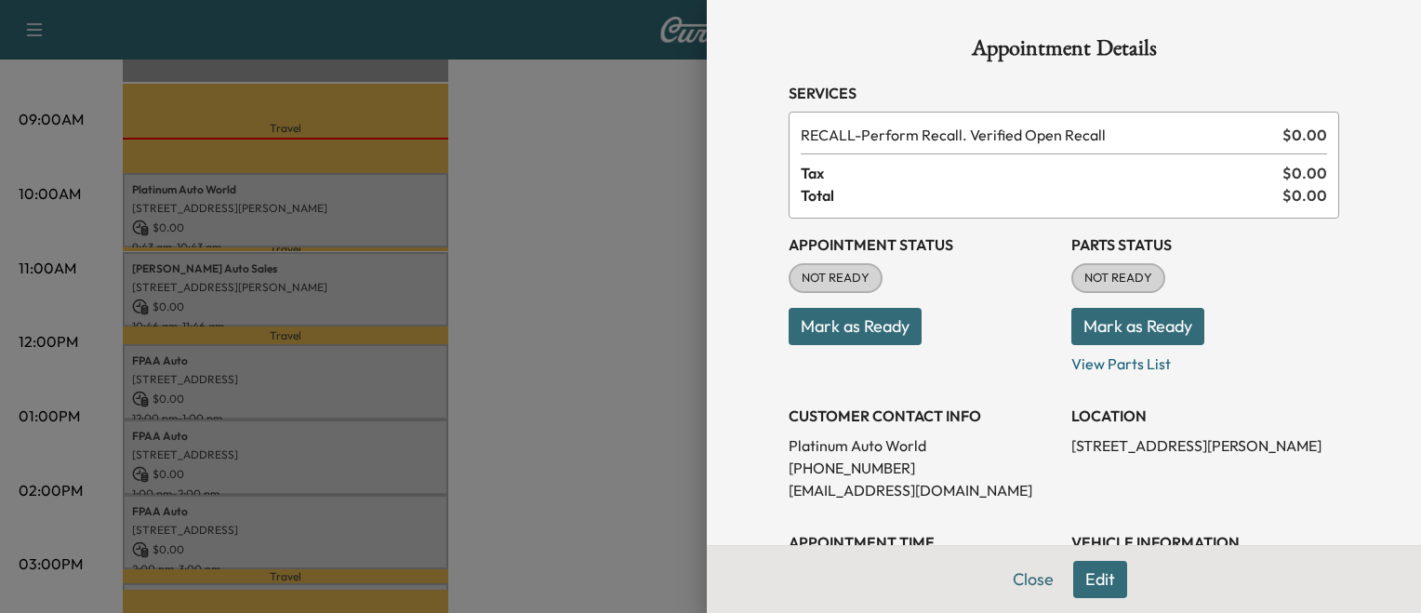
click at [873, 469] on p "[PHONE_NUMBER]" at bounding box center [923, 468] width 268 height 22
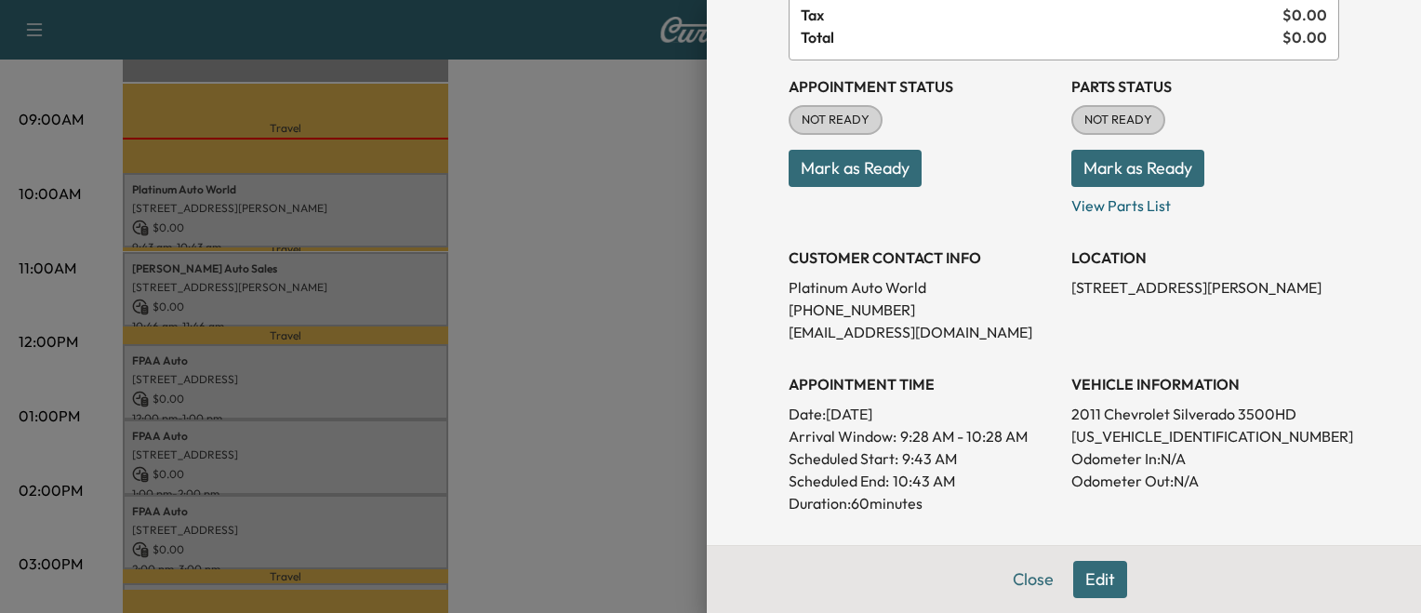
scroll to position [160, 0]
